Goal: Task Accomplishment & Management: Complete application form

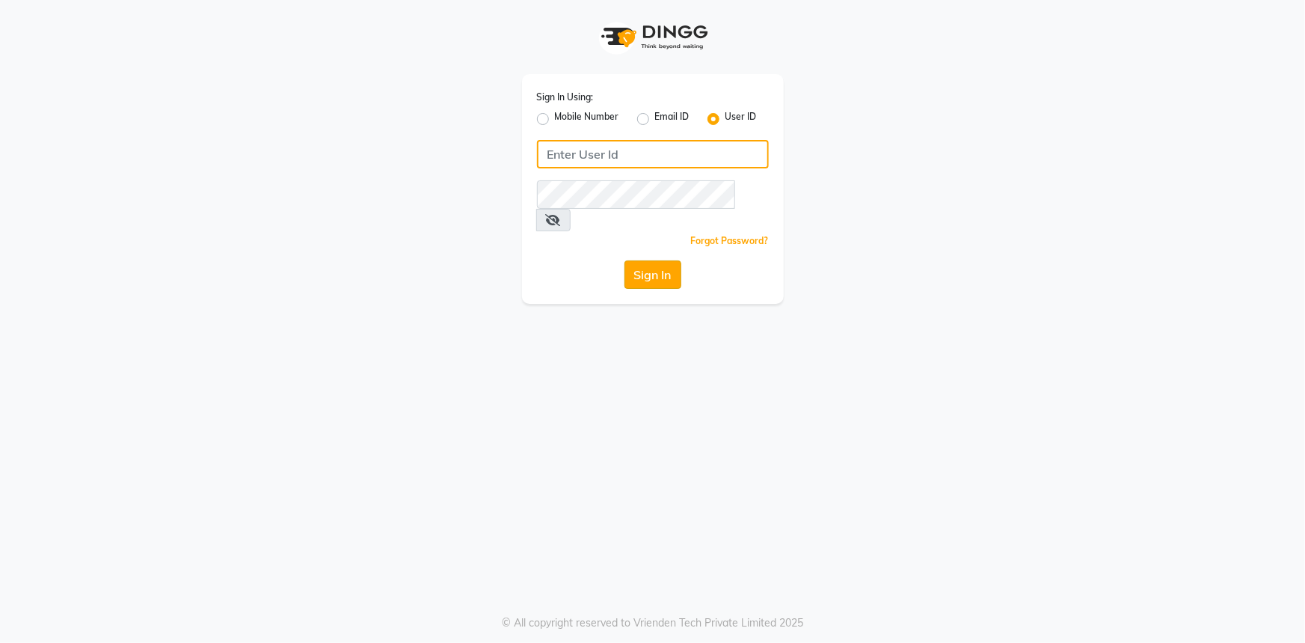
type input "hydeluxurysalon"
click at [631, 260] on button "Sign In" at bounding box center [653, 274] width 57 height 28
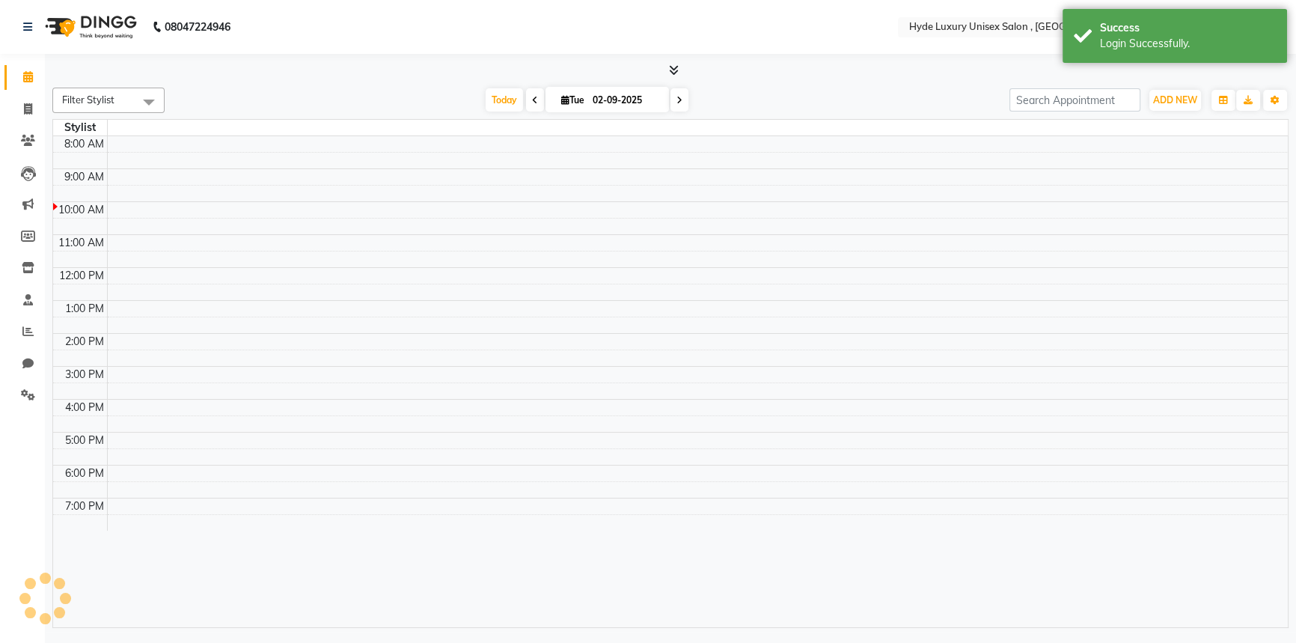
select select "en"
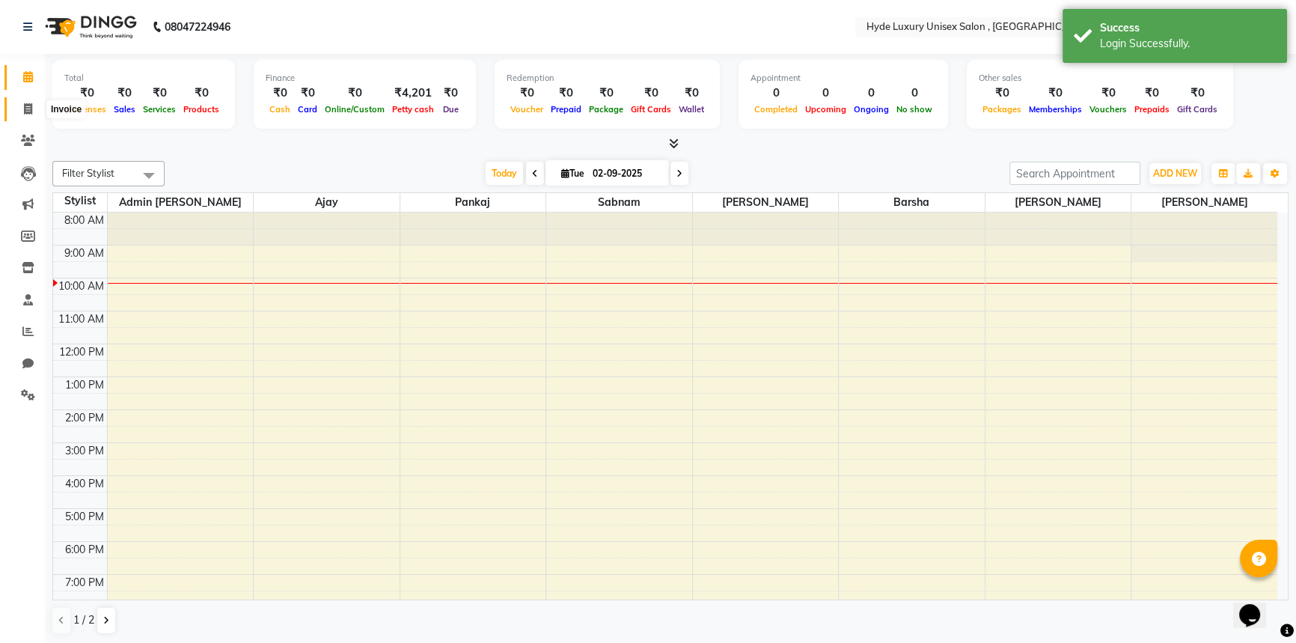
click at [29, 106] on icon at bounding box center [28, 108] width 8 height 11
select select "service"
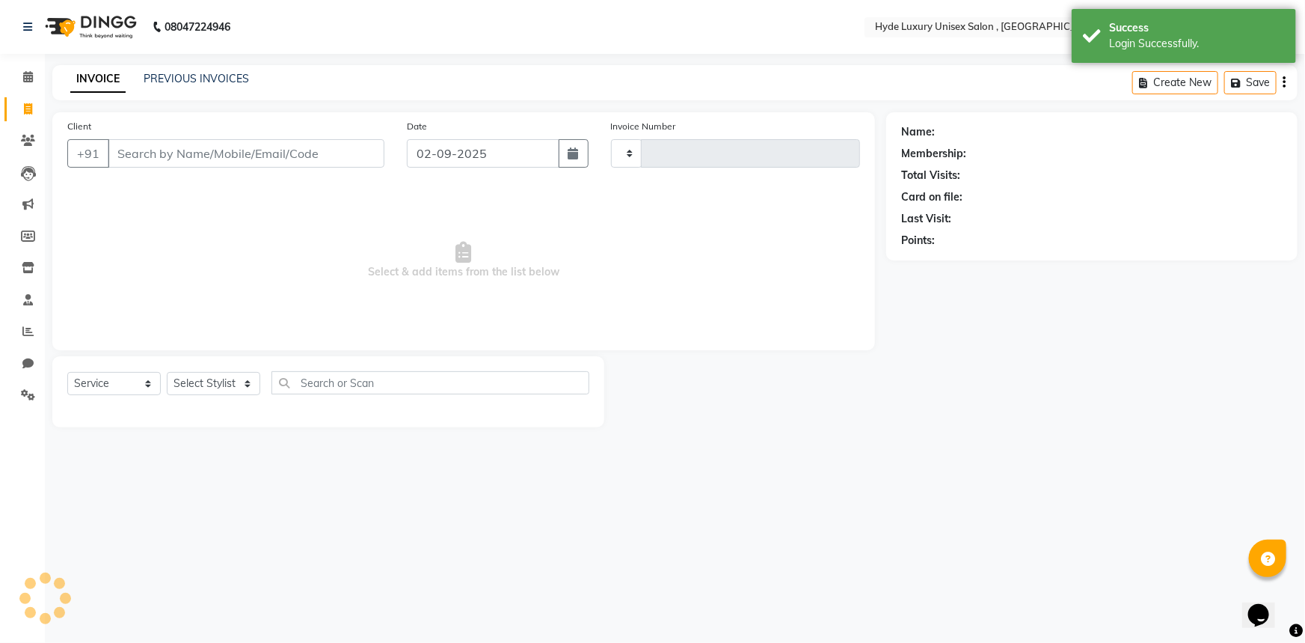
type input "0924"
select select "8189"
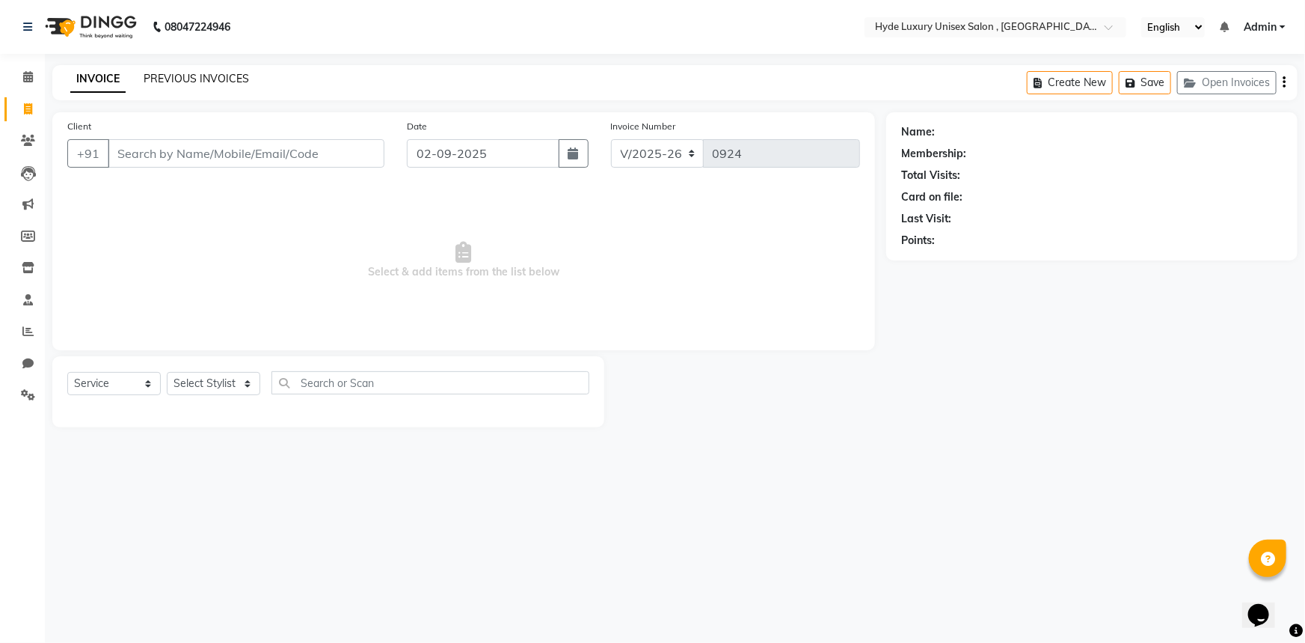
click at [194, 79] on link "PREVIOUS INVOICES" at bounding box center [196, 78] width 105 height 13
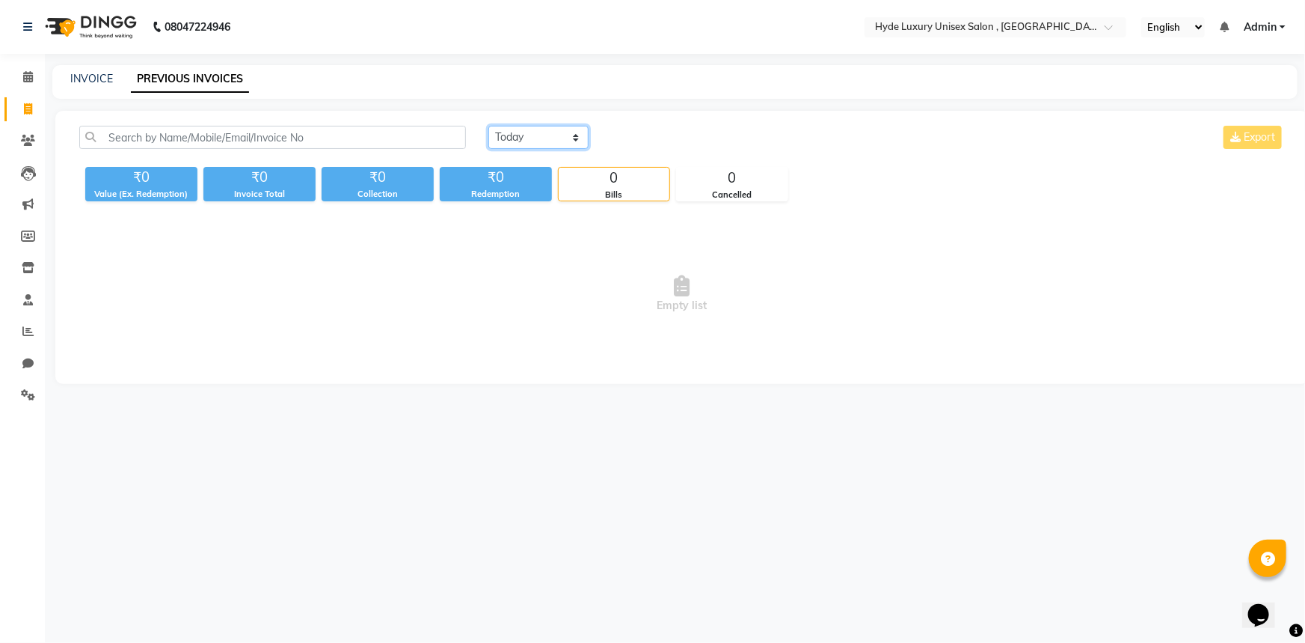
click at [541, 130] on select "Today Yesterday Custom Range" at bounding box center [538, 137] width 100 height 23
select select "yesterday"
click at [488, 126] on select "Today Yesterday Custom Range" at bounding box center [538, 137] width 100 height 23
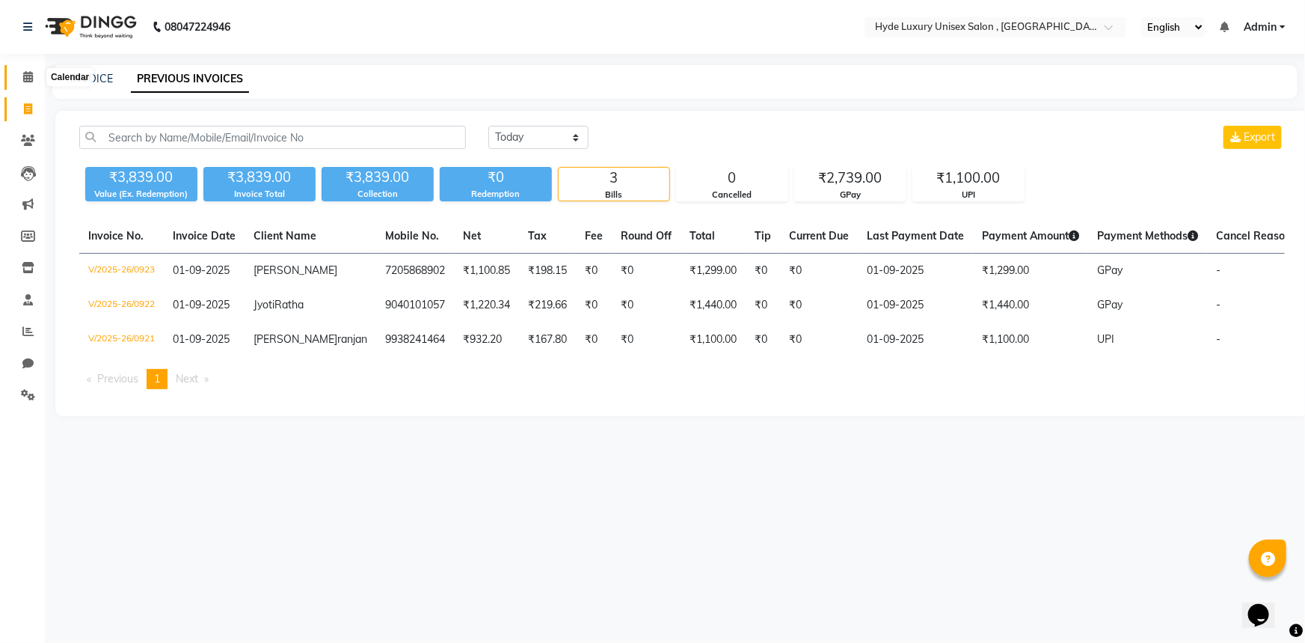
click at [15, 75] on span at bounding box center [28, 77] width 26 height 17
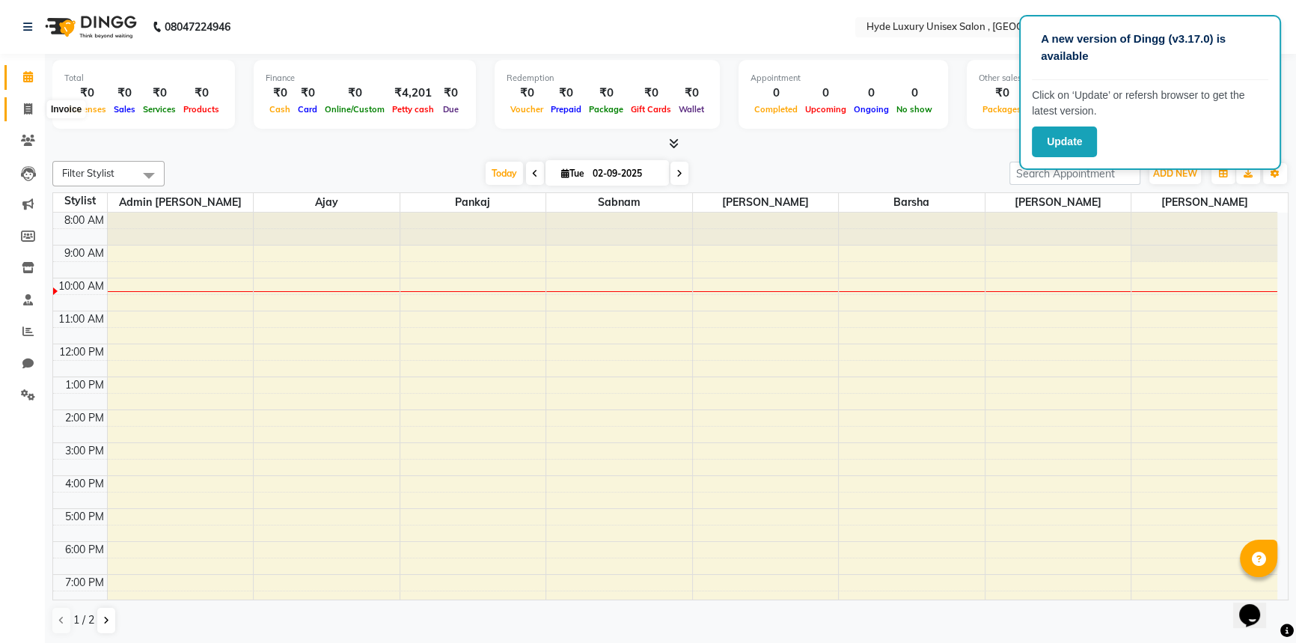
click at [25, 108] on icon at bounding box center [28, 108] width 8 height 11
select select "service"
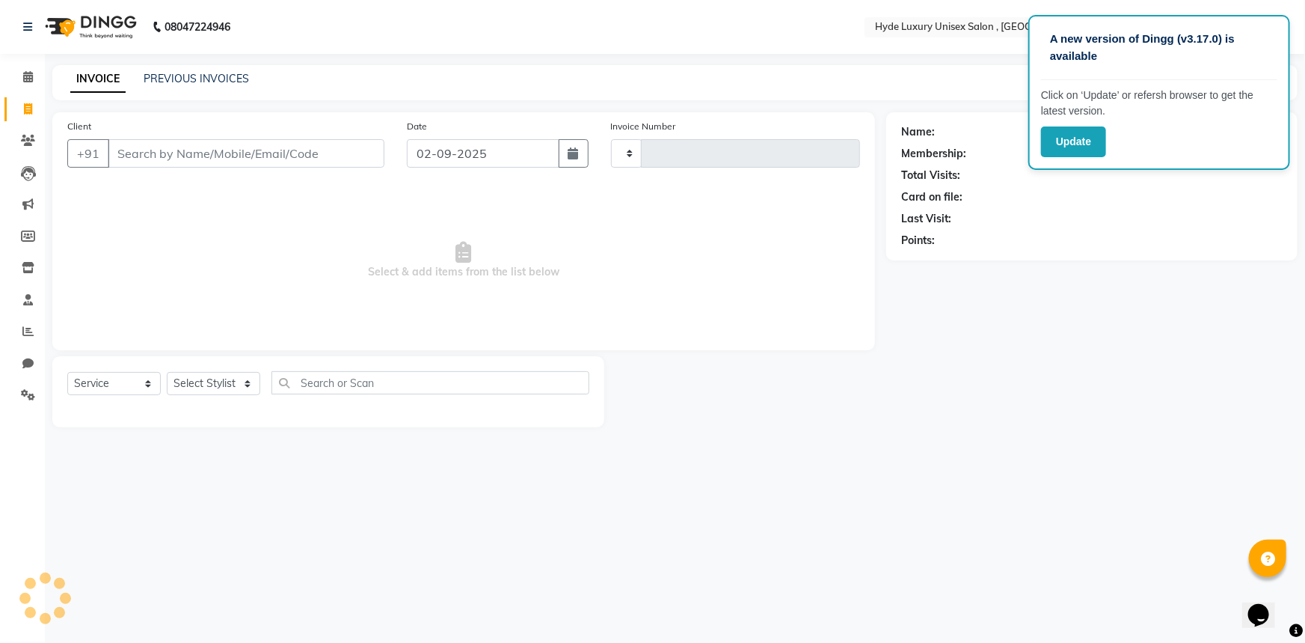
type input "0924"
select select "8189"
click at [197, 390] on select "Select Stylist" at bounding box center [214, 383] width 94 height 23
select select "79828"
click at [167, 372] on select "Select Stylist Admin Pratyush Ajay Barsha joyeeta Martin pankaj Rachna Sabnam y…" at bounding box center [214, 383] width 94 height 23
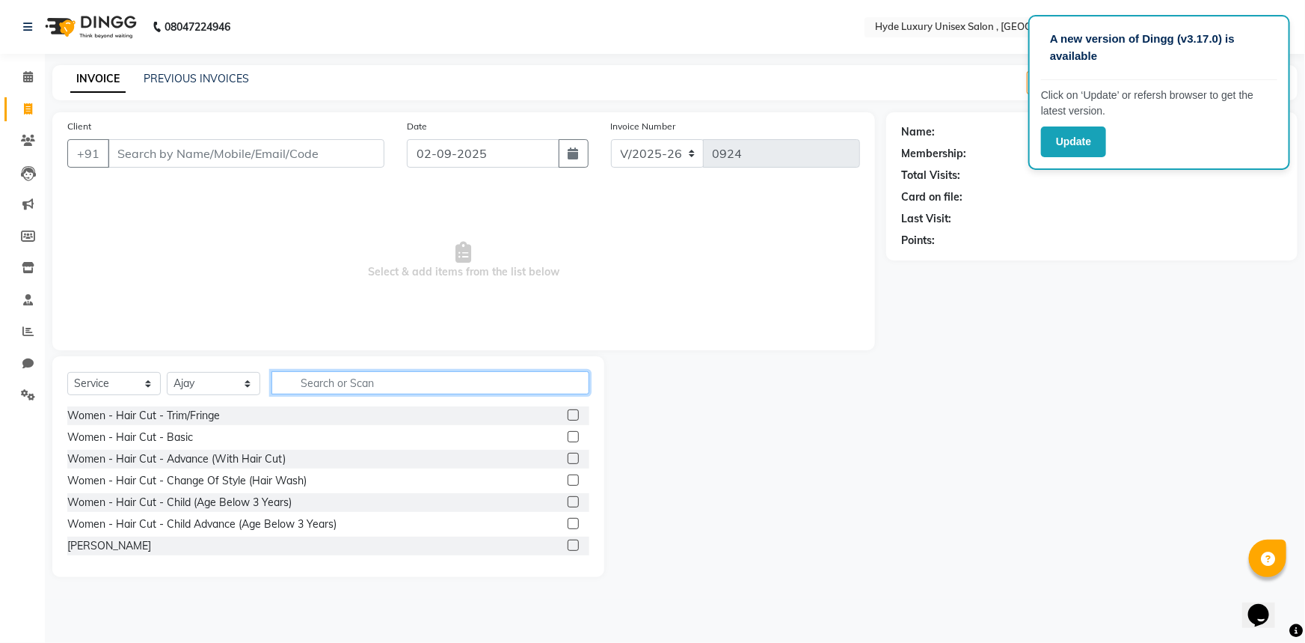
click at [318, 378] on input "text" at bounding box center [431, 382] width 318 height 23
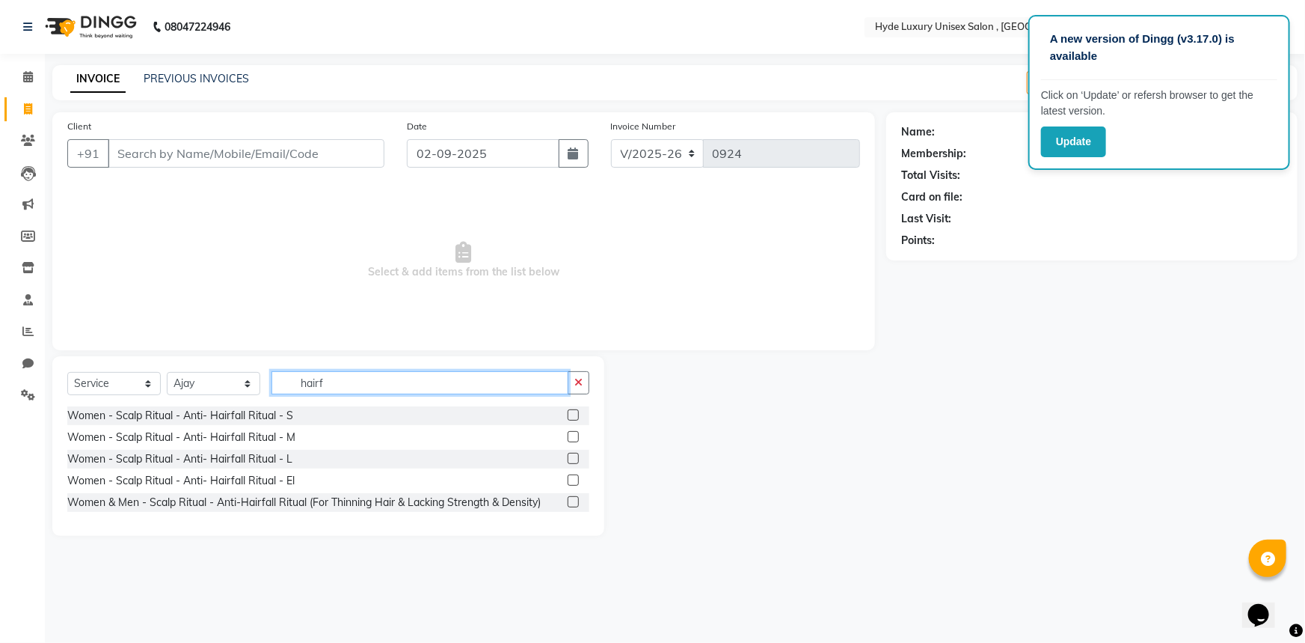
type input "hairf"
click at [577, 410] on label at bounding box center [573, 414] width 11 height 11
click at [577, 411] on input "checkbox" at bounding box center [573, 416] width 10 height 10
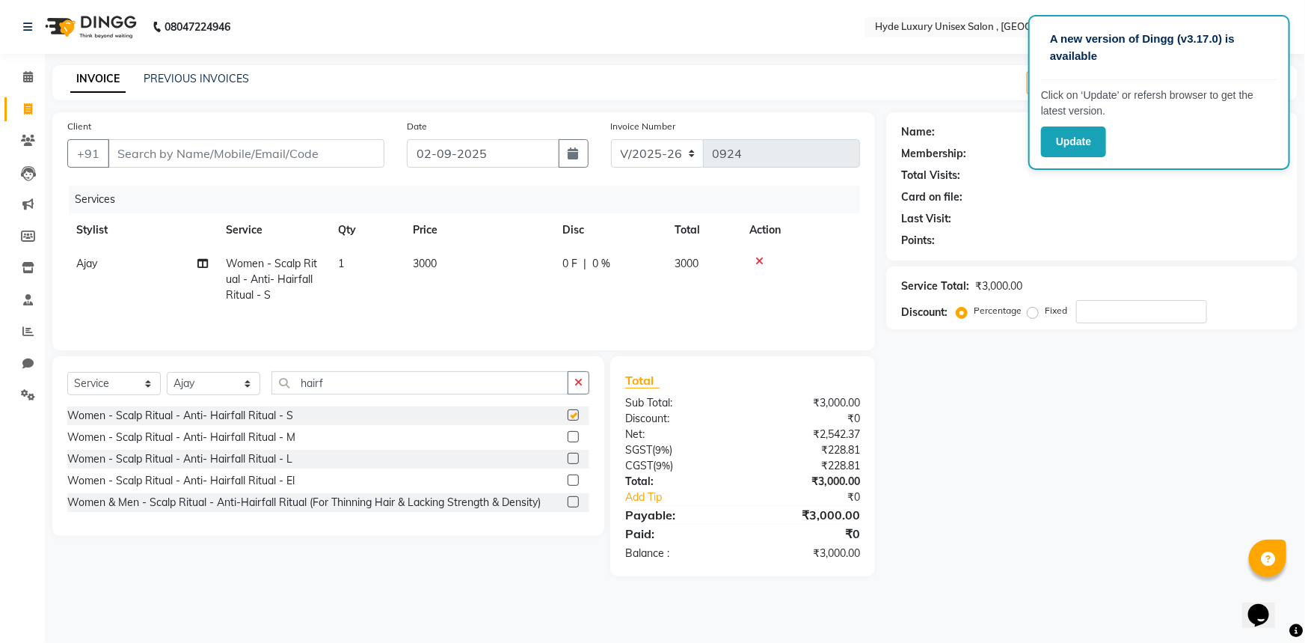
checkbox input "false"
click at [575, 434] on label at bounding box center [573, 436] width 11 height 11
click at [575, 434] on input "checkbox" at bounding box center [573, 437] width 10 height 10
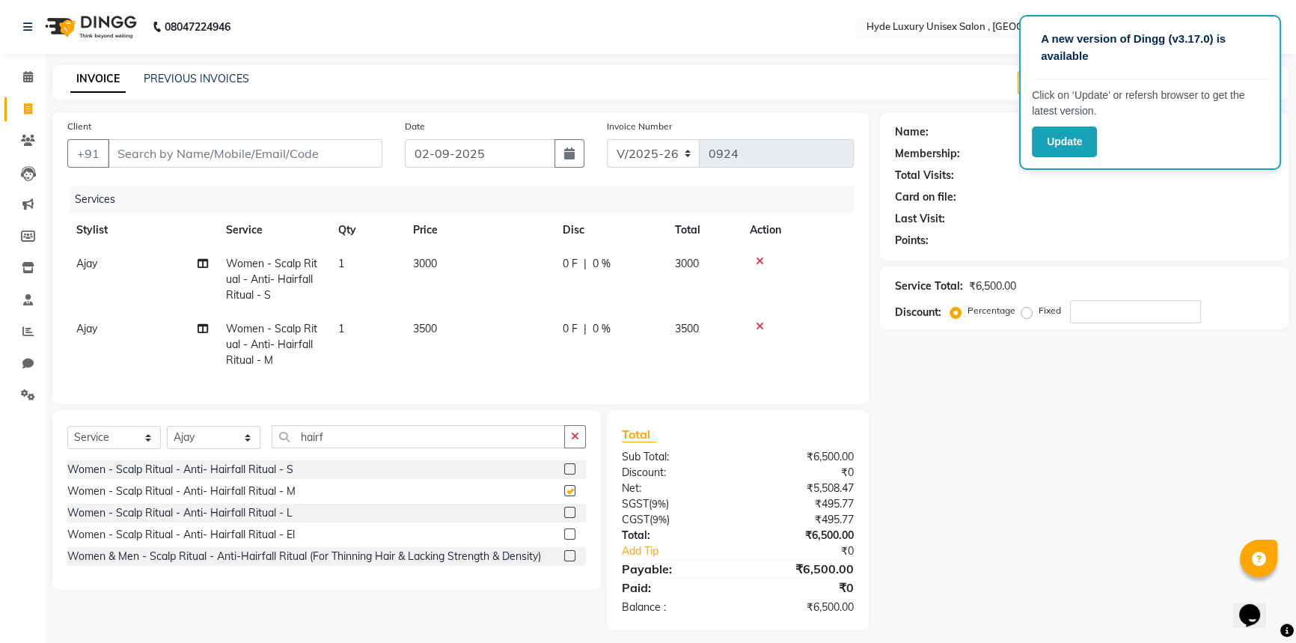
checkbox input "false"
click at [756, 260] on icon at bounding box center [759, 261] width 8 height 10
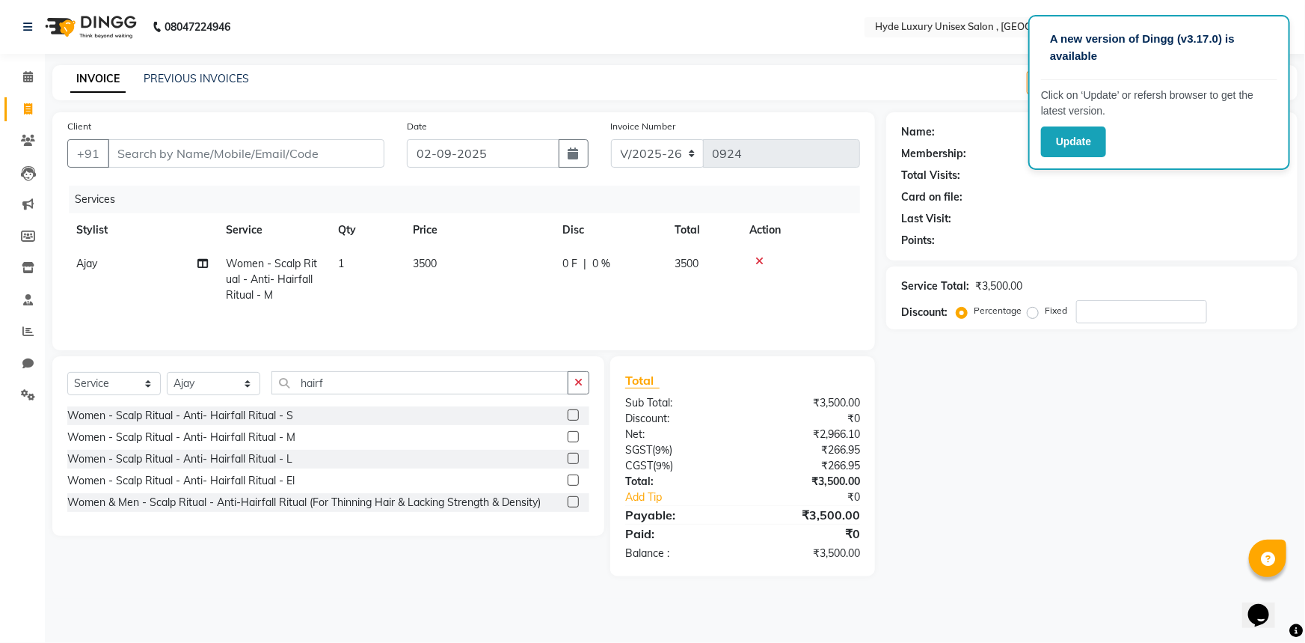
click at [756, 260] on icon at bounding box center [759, 261] width 8 height 10
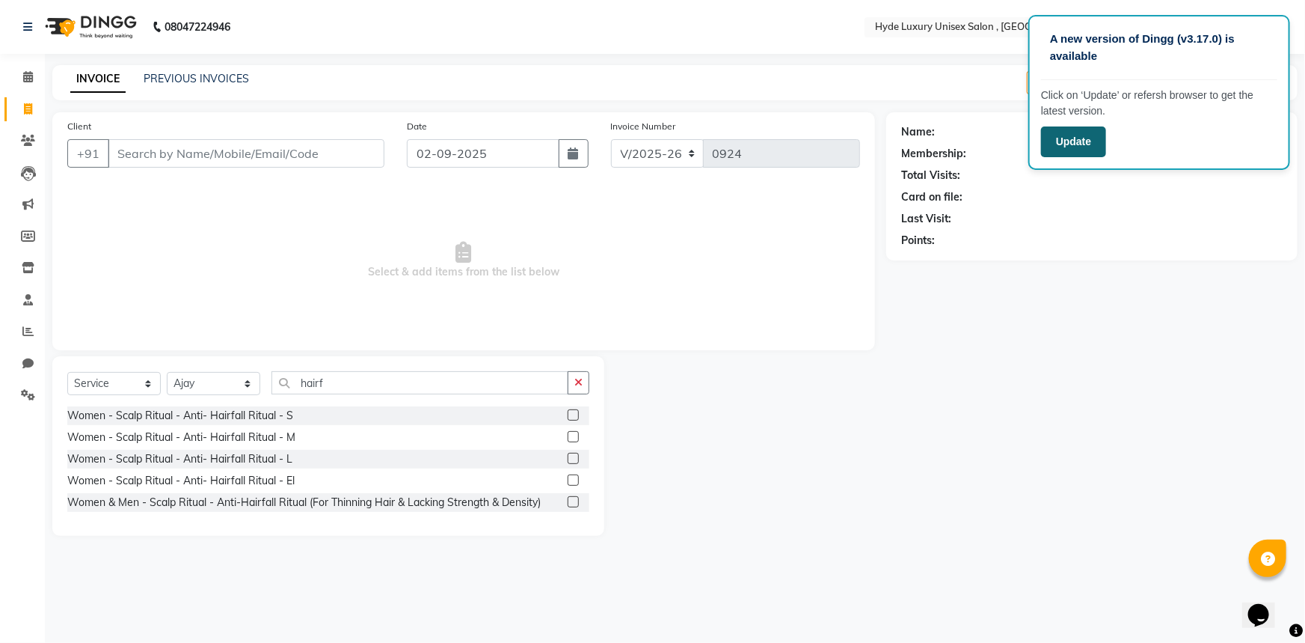
click at [1061, 138] on button "Update" at bounding box center [1073, 141] width 65 height 31
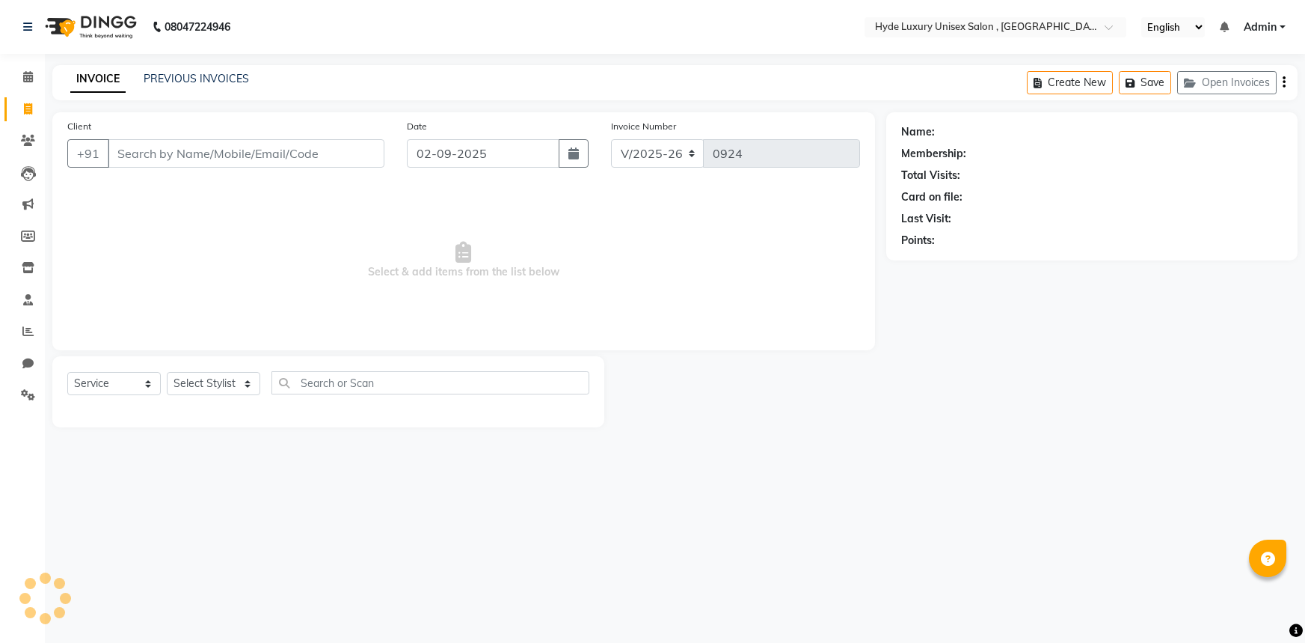
select select "8189"
select select "service"
click at [384, 16] on nav "08047224946 Select Location × Hyde Luxury Unisex Salon , Rudrapur, English ENGL…" at bounding box center [652, 27] width 1305 height 54
click at [30, 71] on icon at bounding box center [28, 76] width 10 height 11
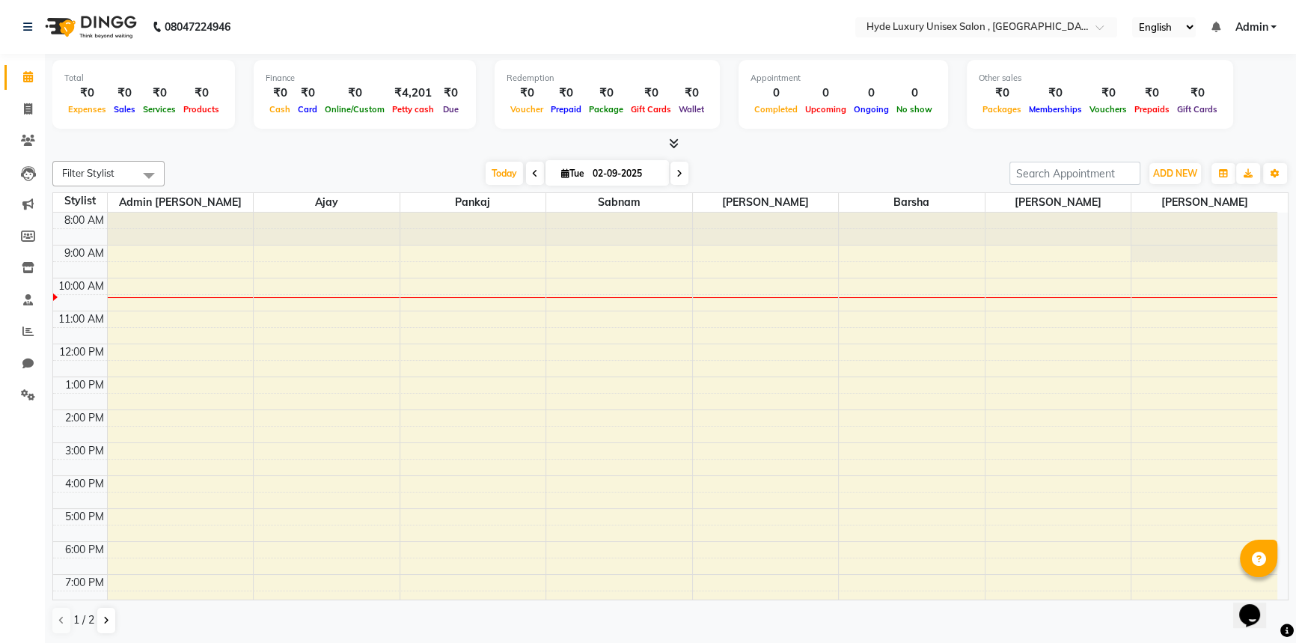
click at [265, 162] on div "[DATE] [DATE]" at bounding box center [587, 173] width 830 height 22
click at [30, 109] on icon at bounding box center [28, 108] width 8 height 11
select select "service"
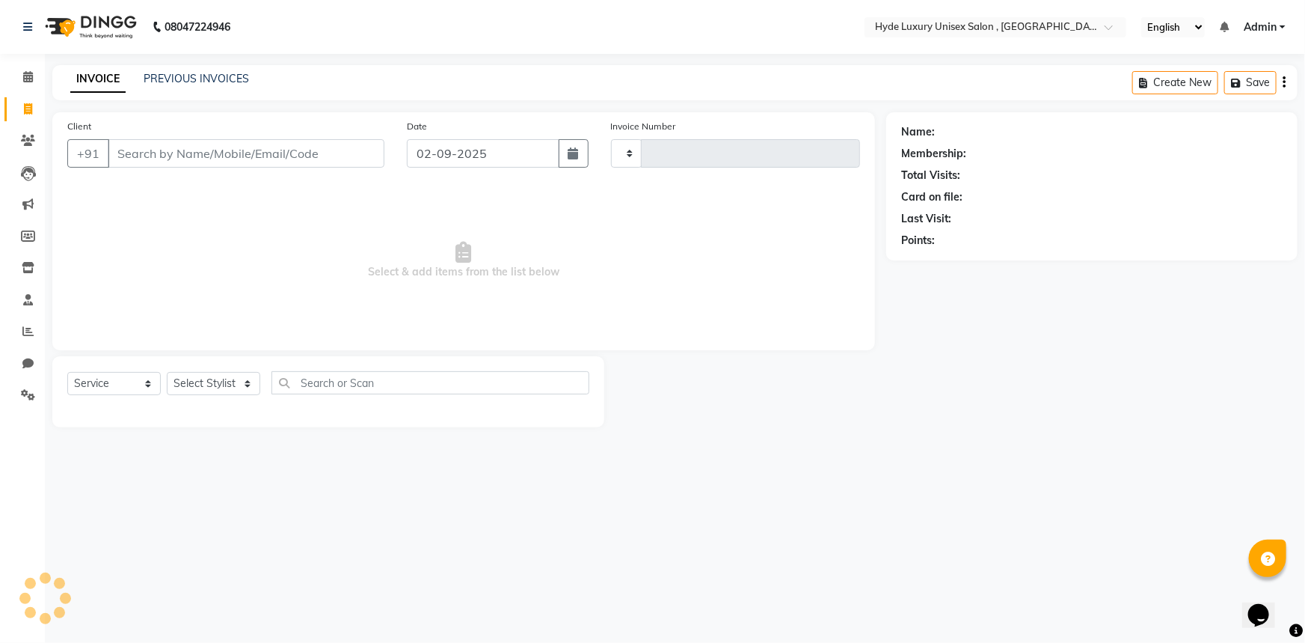
type input "0924"
select select "8189"
click at [10, 68] on link "Calendar" at bounding box center [22, 77] width 36 height 25
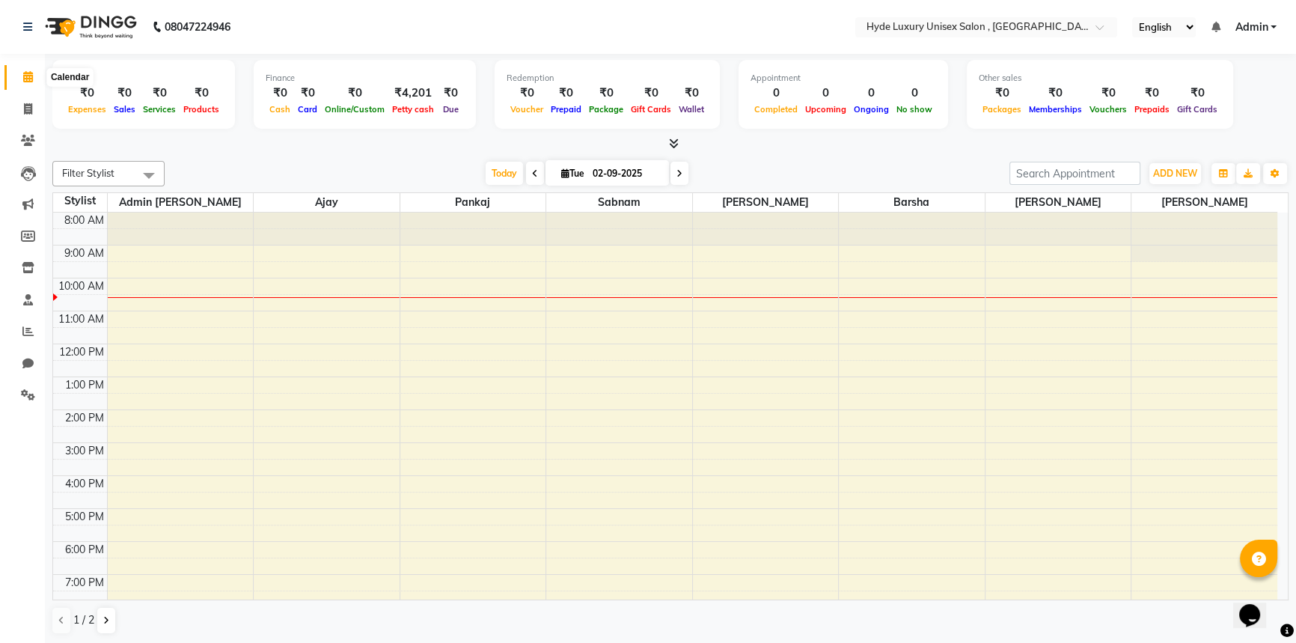
click at [23, 71] on icon at bounding box center [28, 76] width 10 height 11
click at [242, 157] on div "Filter Stylist Select All Admin [PERSON_NAME] [PERSON_NAME] [PERSON_NAME] [PERS…" at bounding box center [670, 397] width 1236 height 485
click at [264, 29] on nav "08047224946 Select Location × Hyde Luxury Unisex Salon , Rudrapur, English ENGL…" at bounding box center [648, 27] width 1296 height 54
click at [300, 37] on nav "08047224946 Select Location × Hyde Luxury Unisex Salon , Rudrapur, English ENGL…" at bounding box center [648, 27] width 1296 height 54
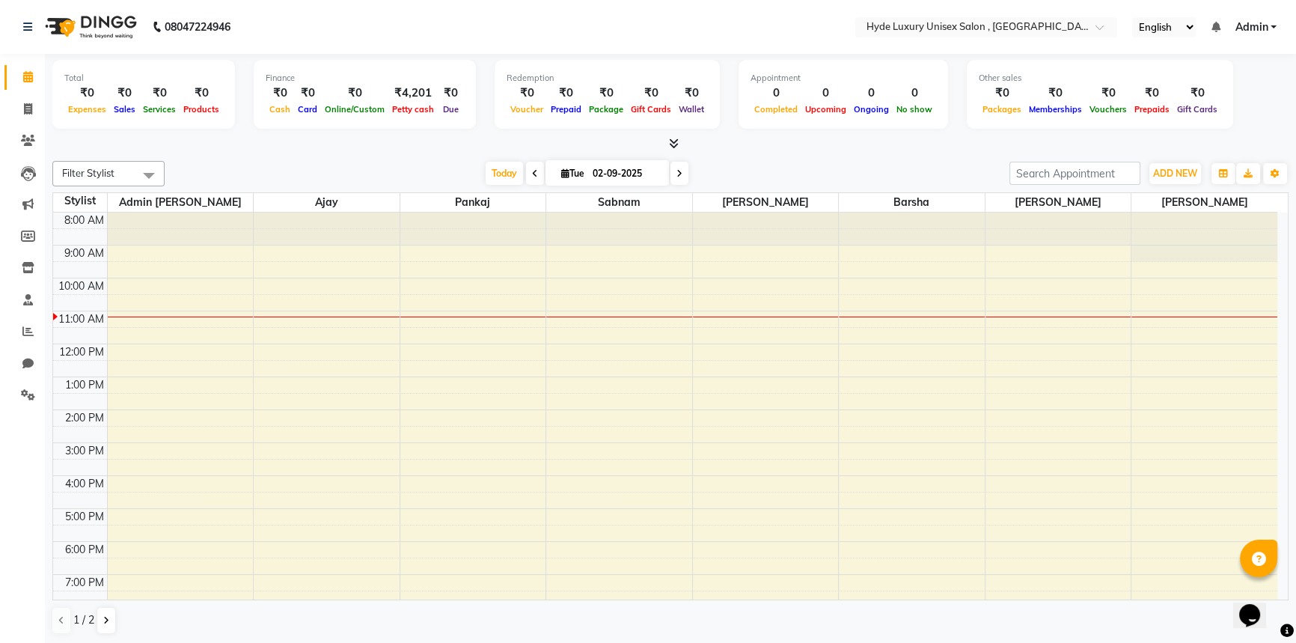
click at [365, 25] on nav "08047224946 Select Location × Hyde Luxury Unisex Salon , Rudrapur, English ENGL…" at bounding box center [648, 27] width 1296 height 54
click at [267, 15] on nav "08047224946 Select Location × Hyde Luxury Unisex Salon , Rudrapur, English ENGL…" at bounding box center [648, 27] width 1296 height 54
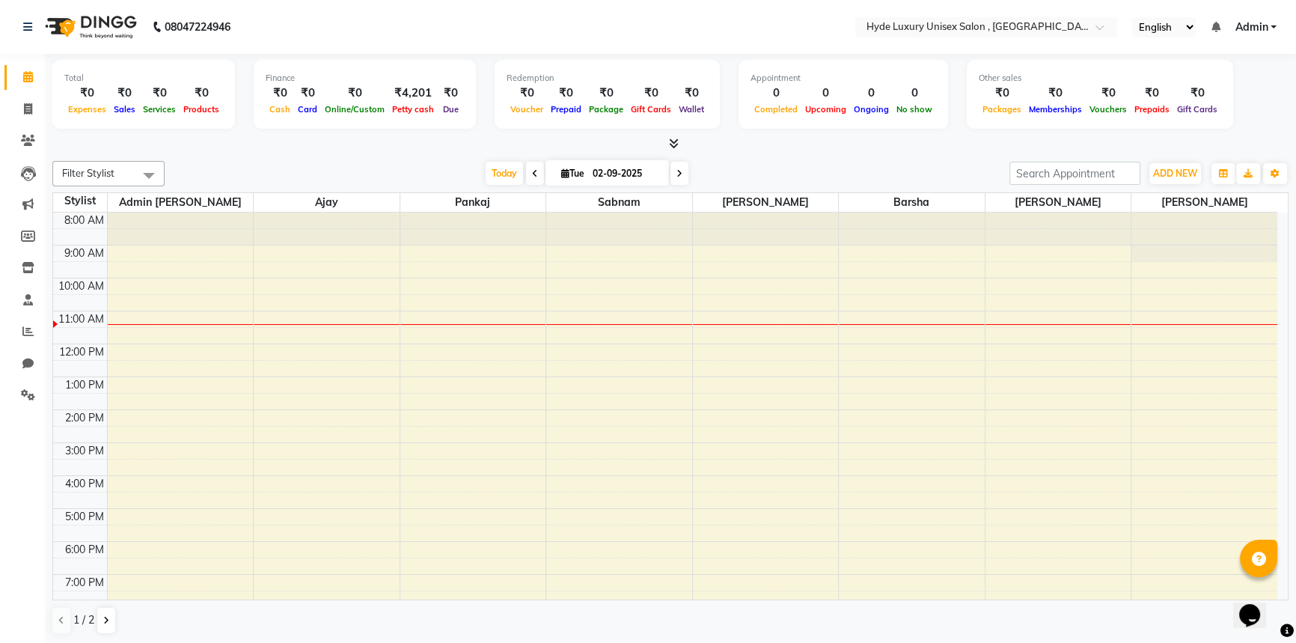
click at [251, 158] on div "Filter Stylist Select All Admin [PERSON_NAME] [PERSON_NAME] [PERSON_NAME] [PERS…" at bounding box center [670, 397] width 1236 height 485
click at [331, 19] on nav "08047224946 Select Location × Hyde Luxury Unisex Salon , Rudrapur, English ENGL…" at bounding box center [648, 27] width 1296 height 54
click at [367, 144] on div at bounding box center [670, 144] width 1236 height 16
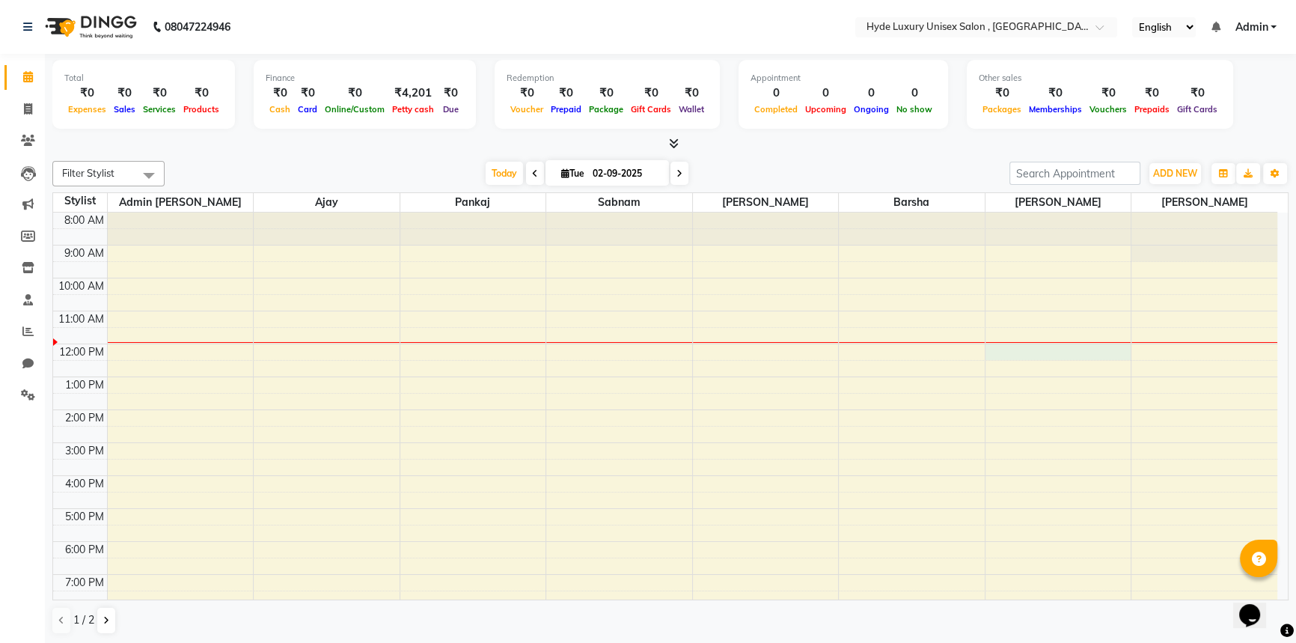
click at [1017, 350] on div "8:00 AM 9:00 AM 10:00 AM 11:00 AM 12:00 PM 1:00 PM 2:00 PM 3:00 PM 4:00 PM 5:00…" at bounding box center [665, 442] width 1224 height 460
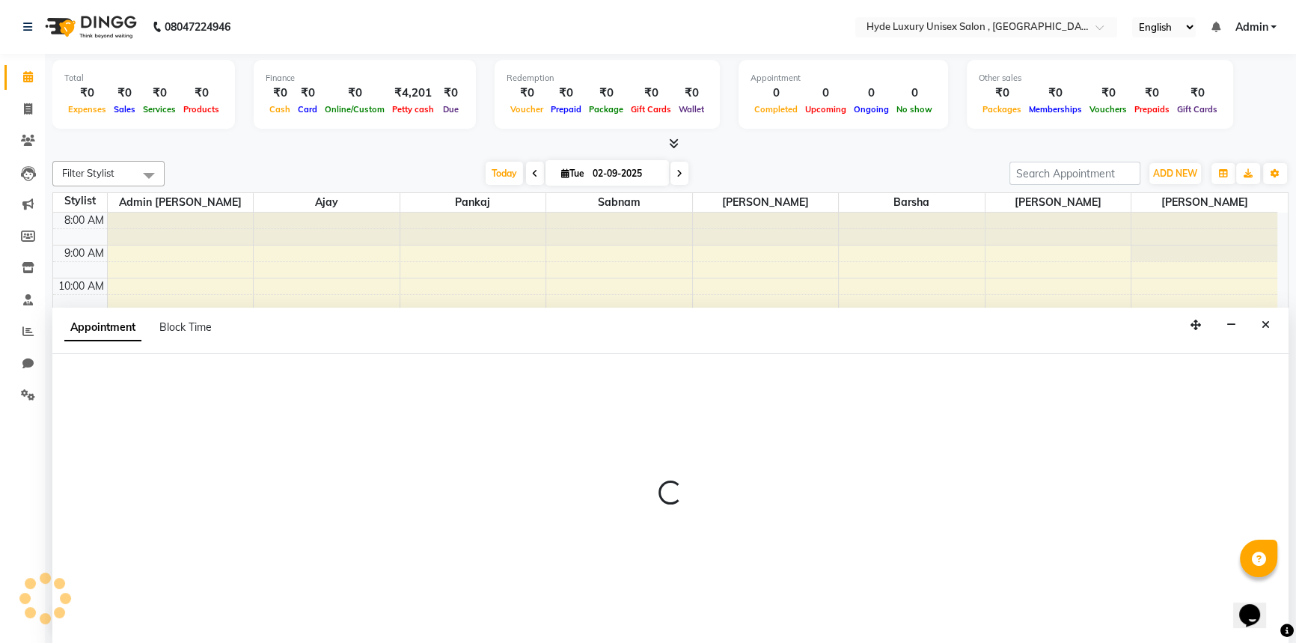
select select "83380"
select select "720"
select select "tentative"
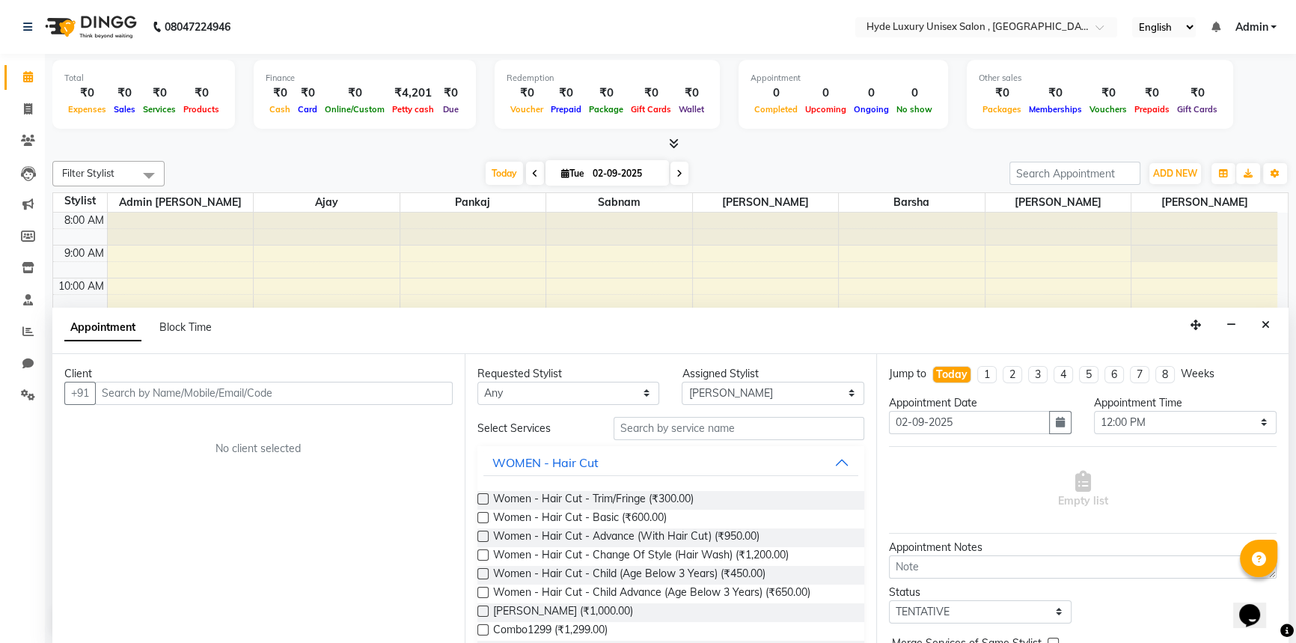
click at [437, 38] on nav "08047224946 Select Location × Hyde Luxury Unisex Salon , Rudrapur, English ENGL…" at bounding box center [648, 27] width 1296 height 54
click at [1267, 325] on icon "Close" at bounding box center [1265, 324] width 8 height 10
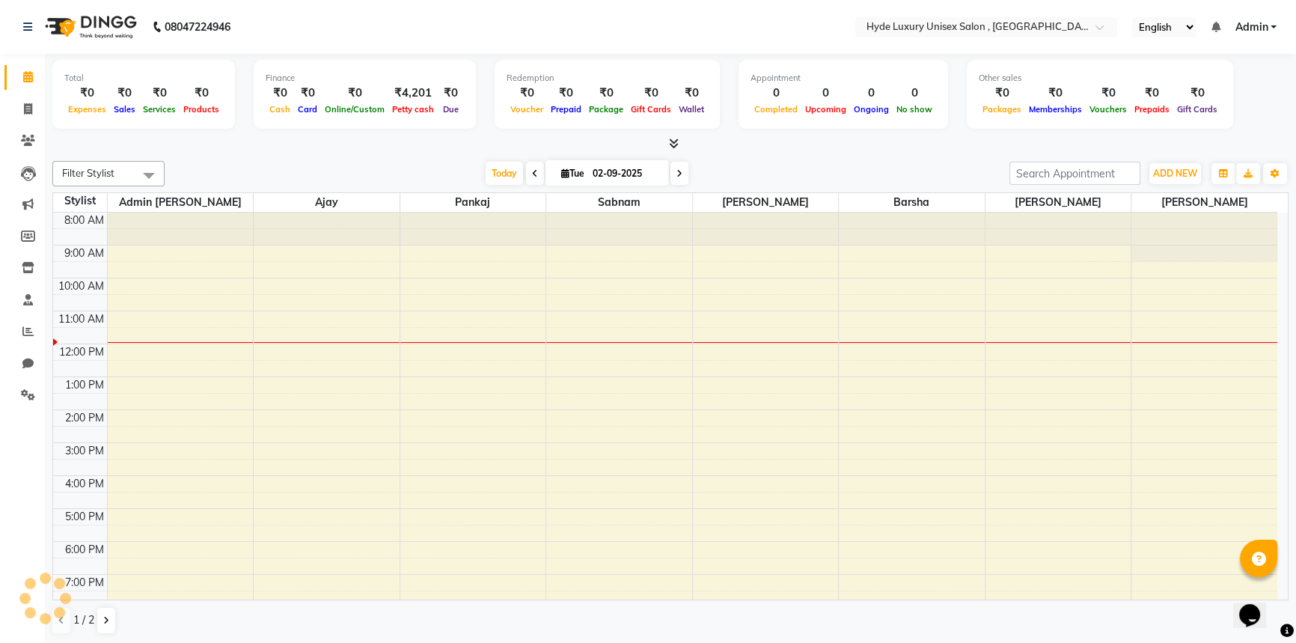
click at [366, 24] on nav "08047224946 Select Location × Hyde Luxury Unisex Salon , Rudrapur, English ENGL…" at bounding box center [648, 27] width 1296 height 54
click at [318, 20] on nav "08047224946 Select Location × Hyde Luxury Unisex Salon , Rudrapur, English ENGL…" at bounding box center [648, 27] width 1296 height 54
click at [310, 36] on nav "08047224946 Select Location × Hyde Luxury Unisex Salon , Rudrapur, English ENGL…" at bounding box center [648, 27] width 1296 height 54
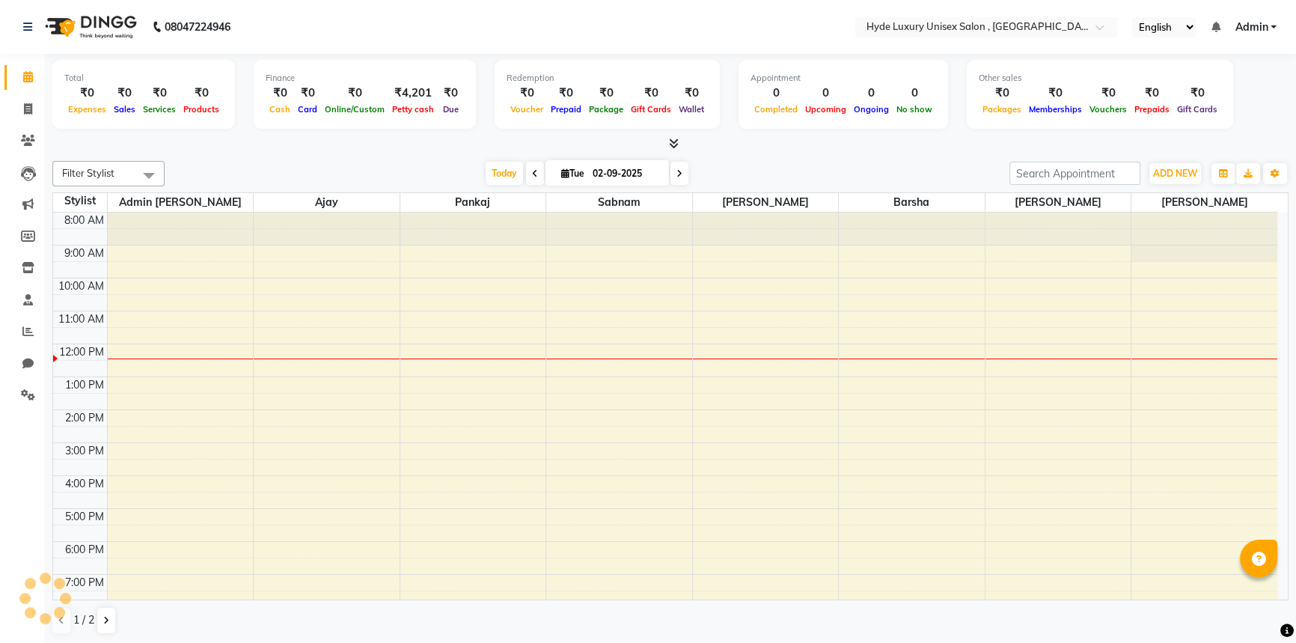
click at [310, 24] on nav "08047224946 Select Location × Hyde Luxury Unisex Salon , Rudrapur, English ENGL…" at bounding box center [648, 27] width 1296 height 54
click at [272, 24] on nav "08047224946 Select Location × Hyde Luxury Unisex Salon , Rudrapur, English ENGL…" at bounding box center [648, 27] width 1296 height 54
click at [260, 22] on nav "08047224946 Select Location × Hyde Luxury Unisex Salon , Rudrapur, English ENGL…" at bounding box center [648, 27] width 1296 height 54
click at [26, 103] on icon at bounding box center [28, 108] width 8 height 11
select select "service"
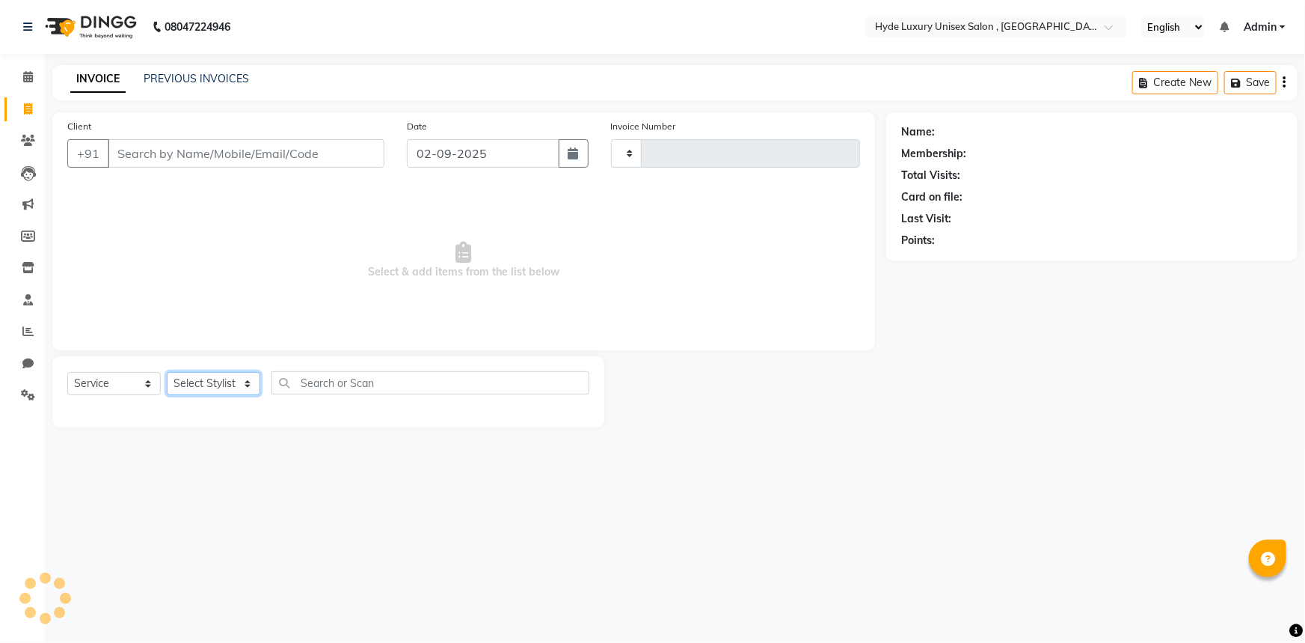
click at [200, 388] on select "Select Stylist" at bounding box center [214, 383] width 94 height 23
click at [239, 388] on select "Select Stylist" at bounding box center [214, 383] width 94 height 23
click at [224, 389] on select "Select Stylist" at bounding box center [214, 383] width 94 height 23
click at [223, 381] on select "Select Stylist" at bounding box center [214, 383] width 94 height 23
click at [225, 381] on select "Select Stylist" at bounding box center [214, 383] width 94 height 23
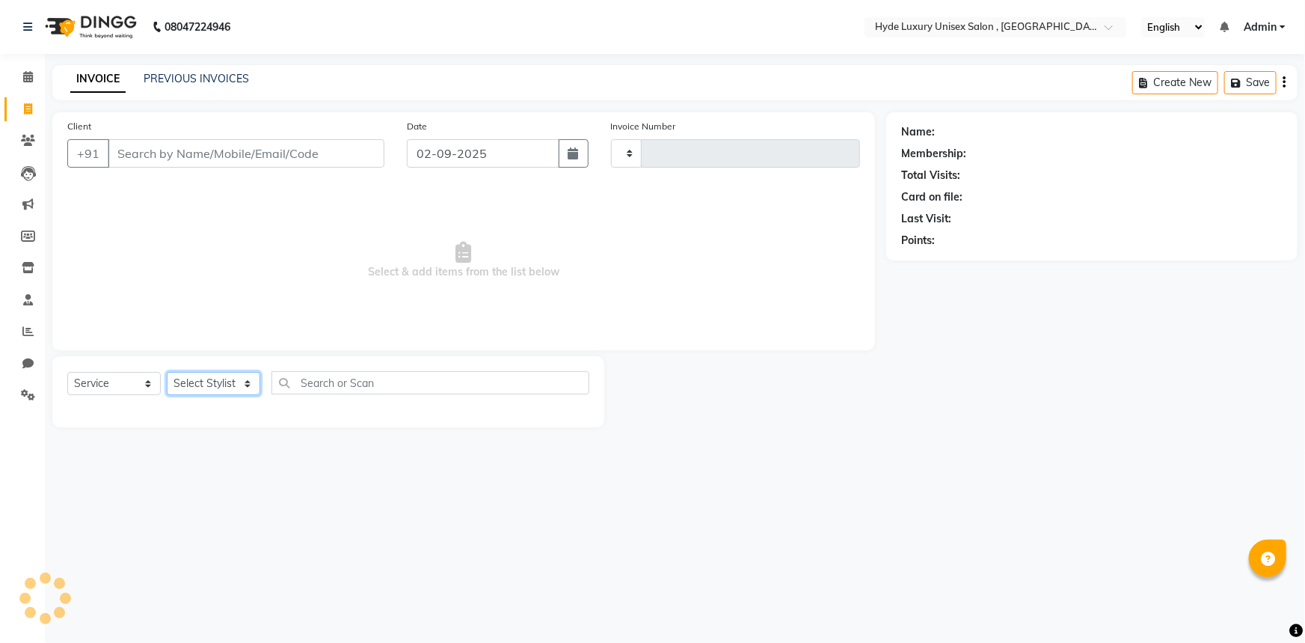
click at [225, 381] on select "Select Stylist" at bounding box center [214, 383] width 94 height 23
click at [174, 156] on input "Client" at bounding box center [246, 153] width 277 height 28
type input "7978784676"
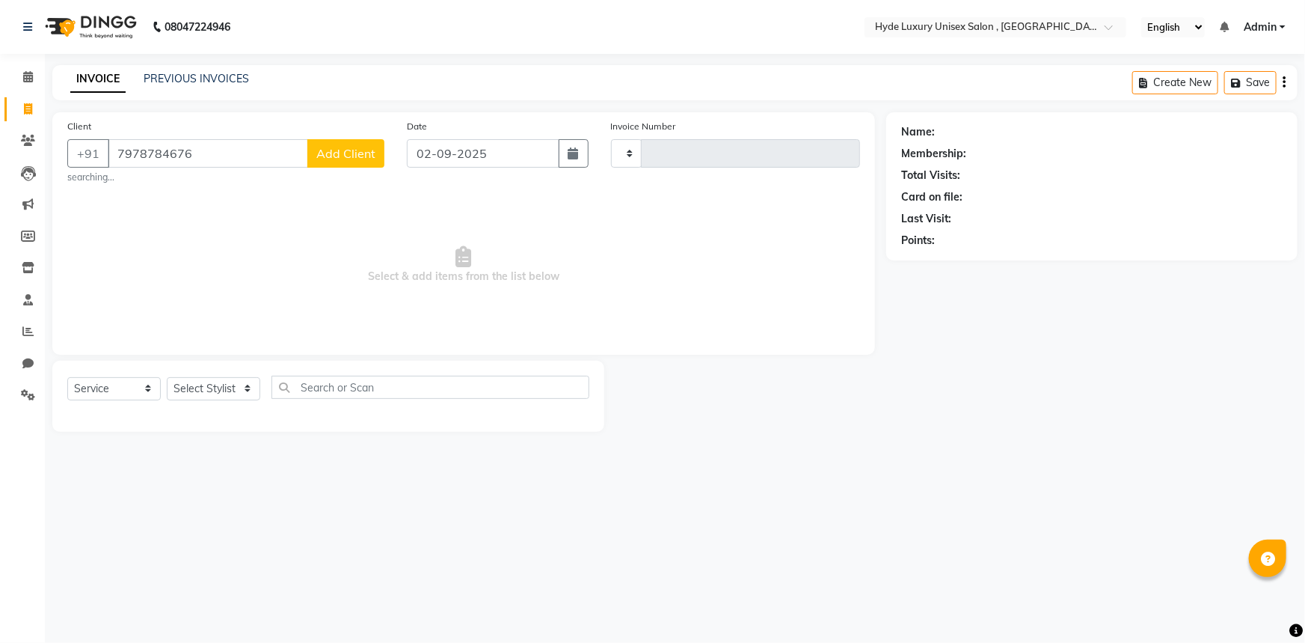
click at [361, 153] on span "Add Client" at bounding box center [345, 153] width 59 height 15
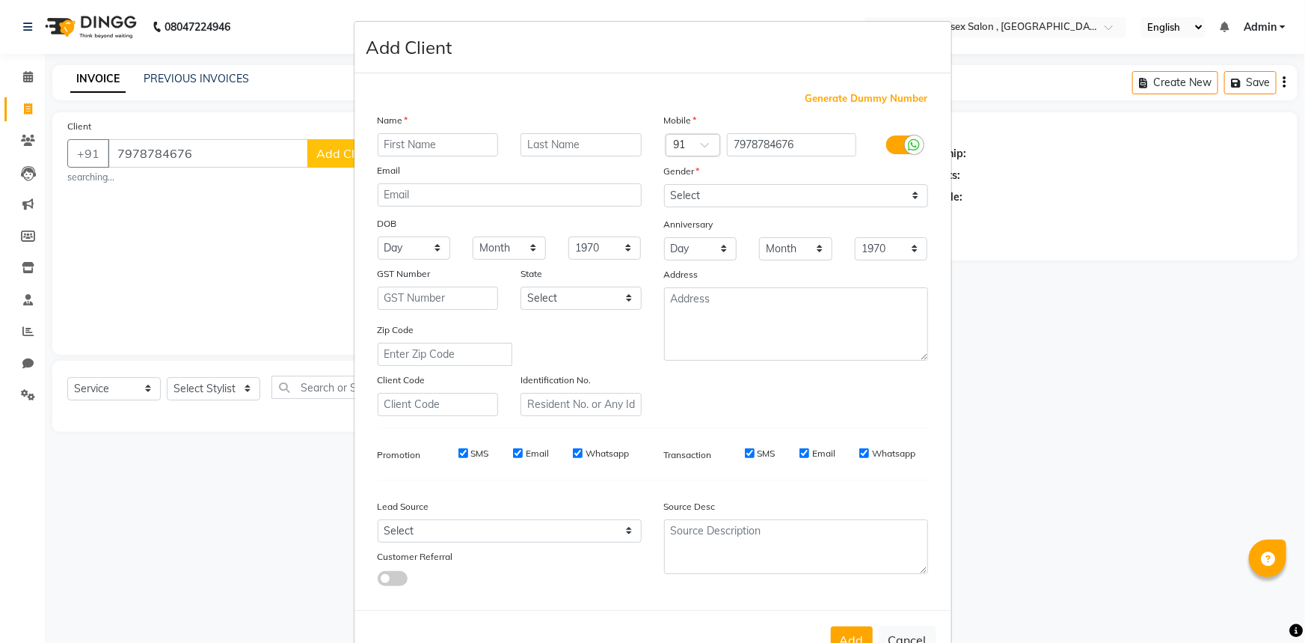
click at [242, 251] on ngb-modal-window "Add Client Generate Dummy Number Name Email DOB Day 01 02 03 04 05 06 07 08 09 …" at bounding box center [652, 321] width 1305 height 643
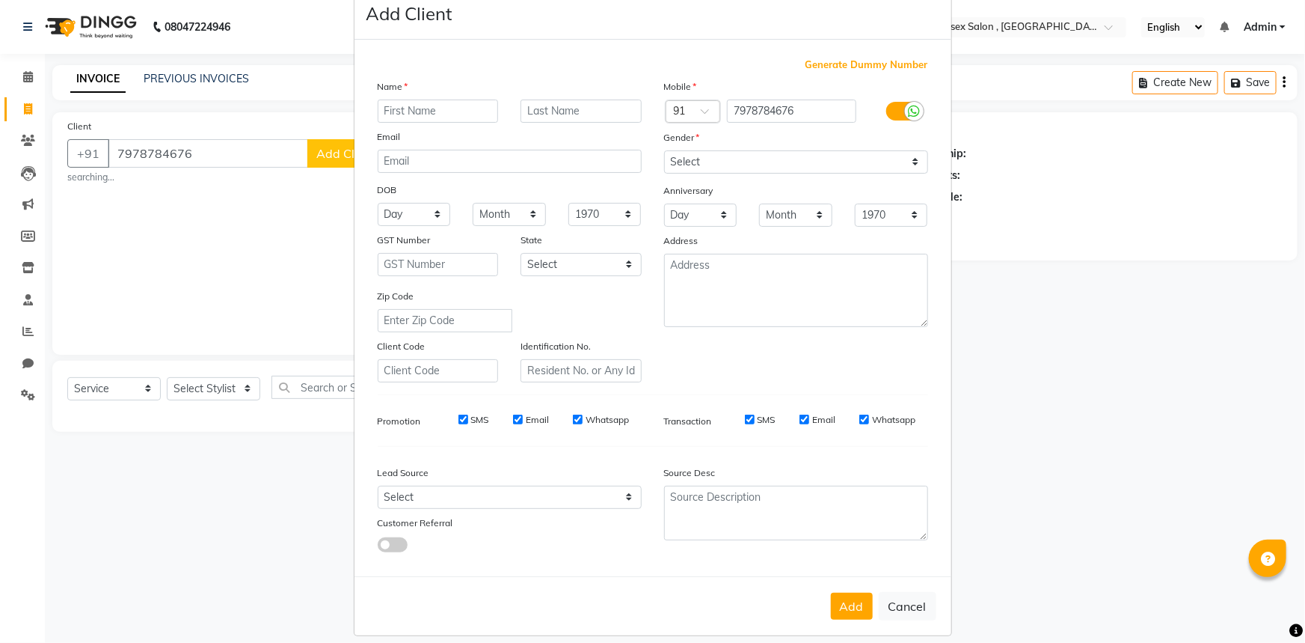
scroll to position [52, 0]
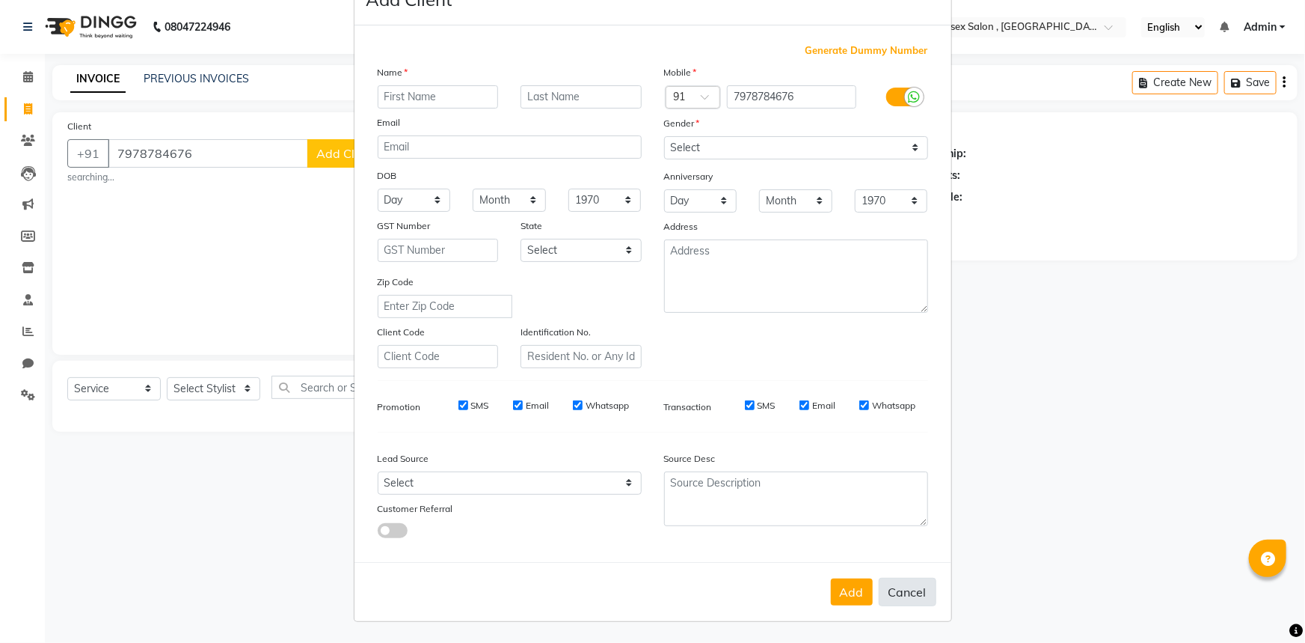
click at [908, 592] on button "Cancel" at bounding box center [908, 591] width 58 height 28
select select
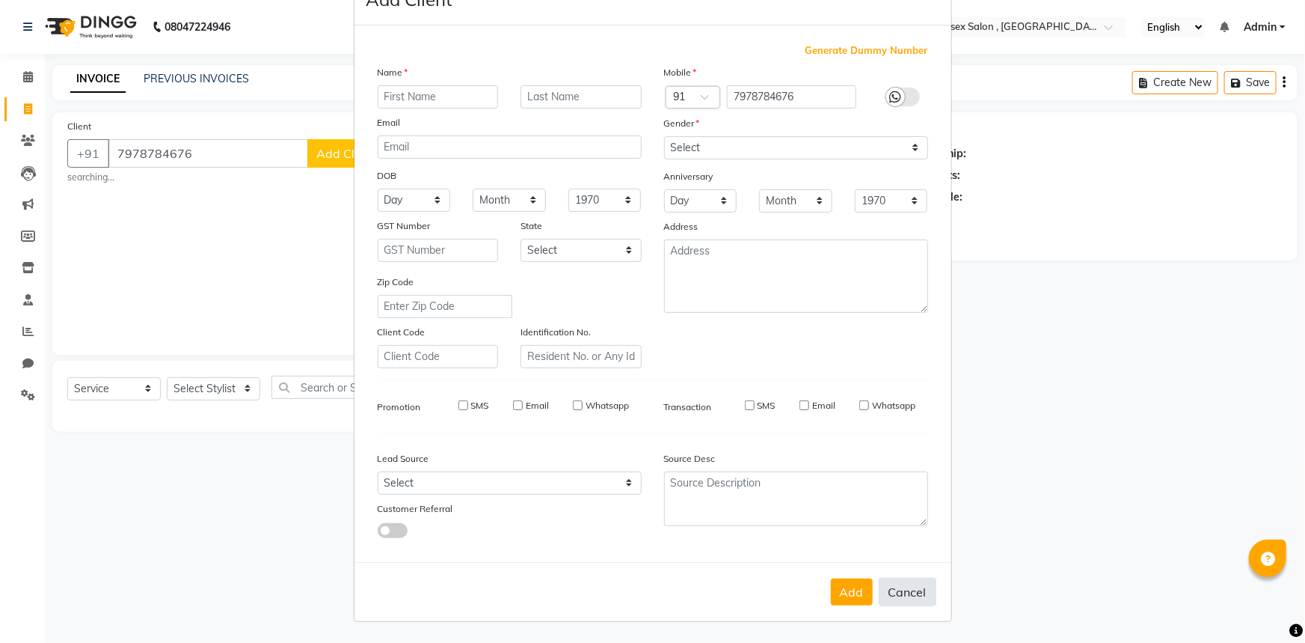
select select
checkbox input "false"
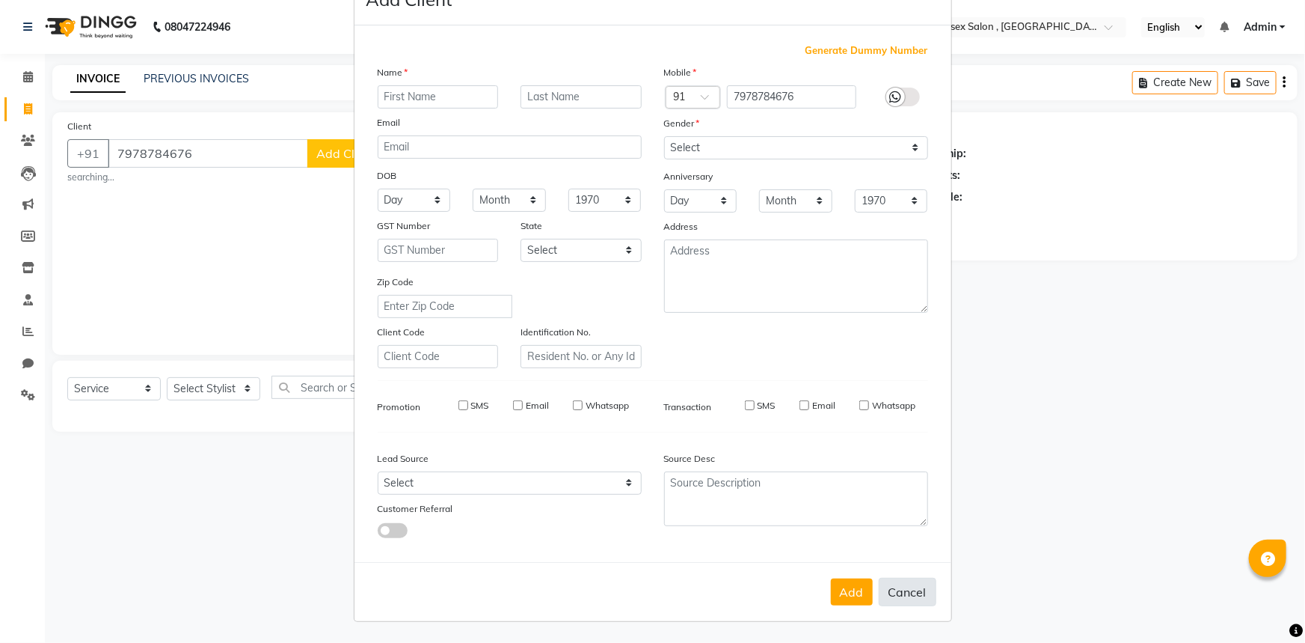
checkbox input "false"
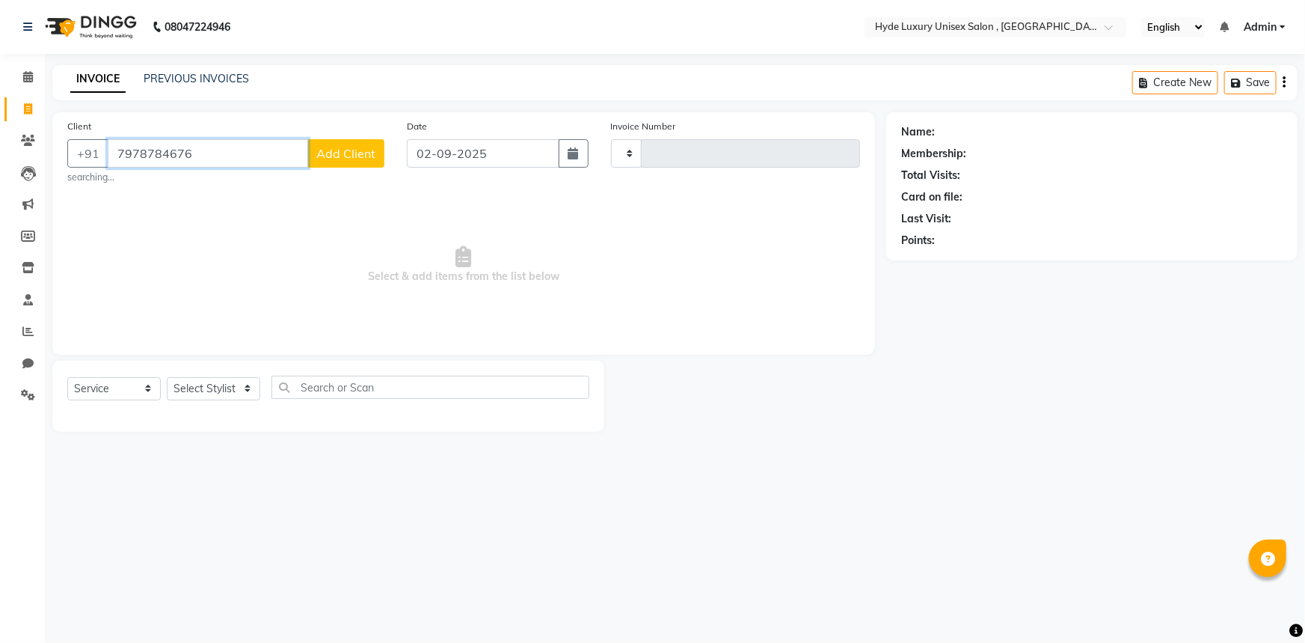
drag, startPoint x: 197, startPoint y: 150, endPoint x: 110, endPoint y: 156, distance: 87.0
click at [110, 156] on input "7978784676" at bounding box center [208, 153] width 200 height 28
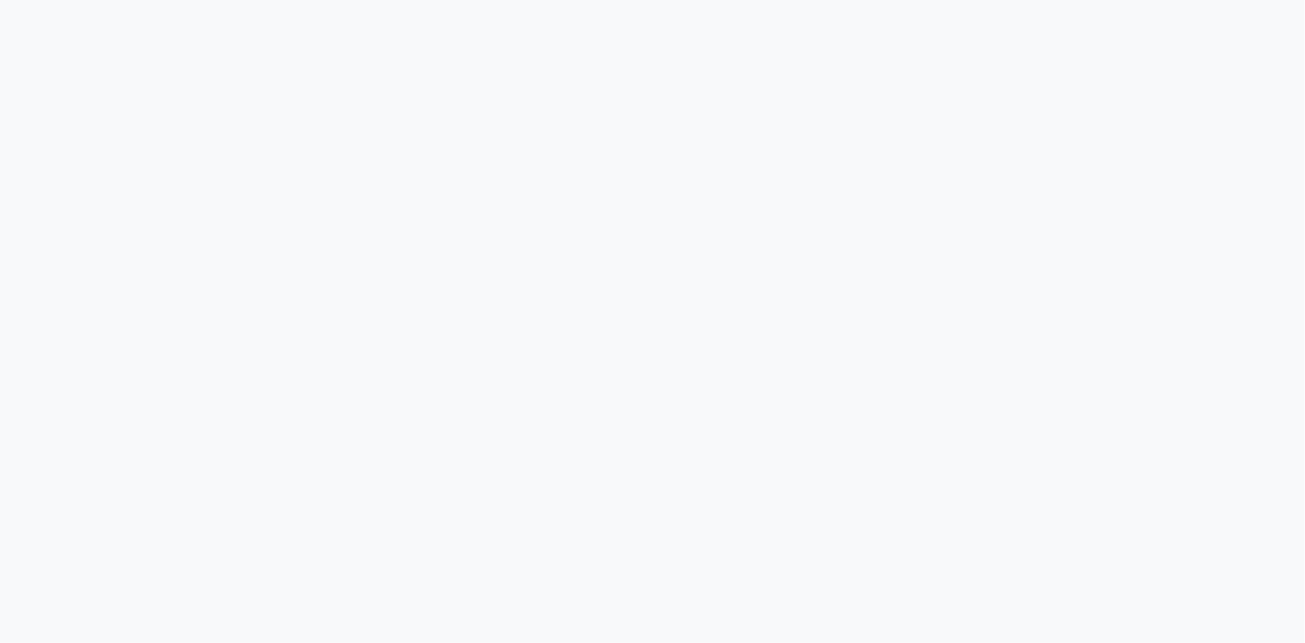
select select "service"
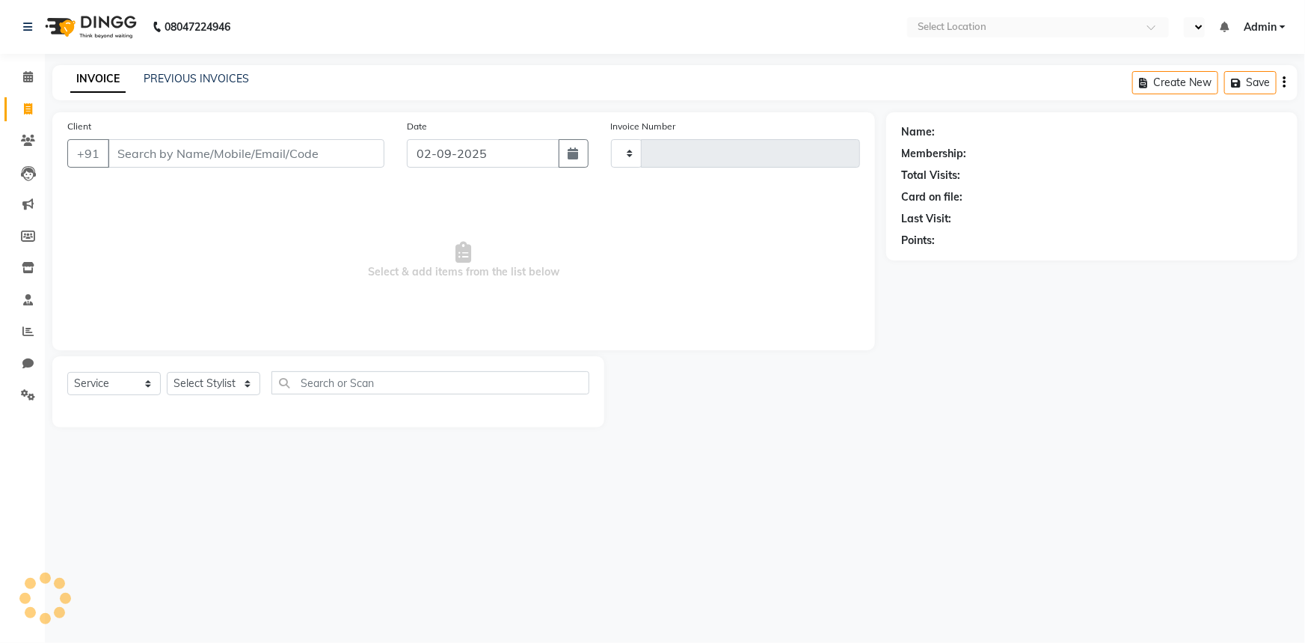
select select "en"
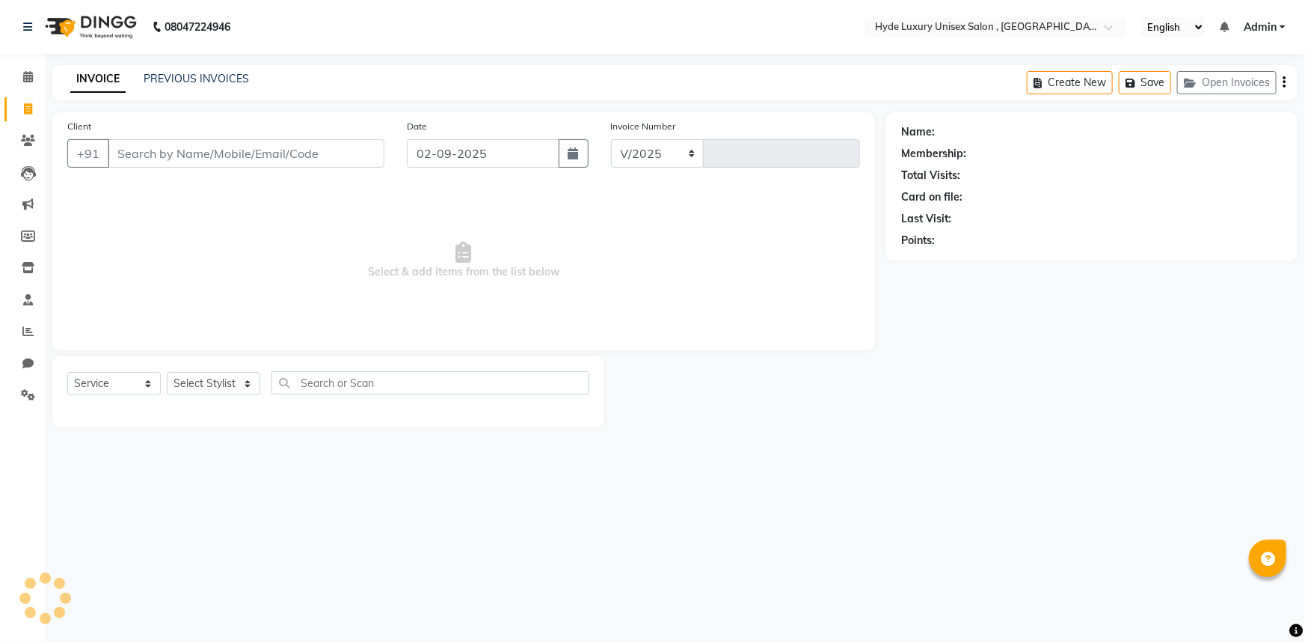
select select "8189"
type input "0924"
click at [242, 147] on input "Client" at bounding box center [246, 153] width 277 height 28
type input "7978784676"
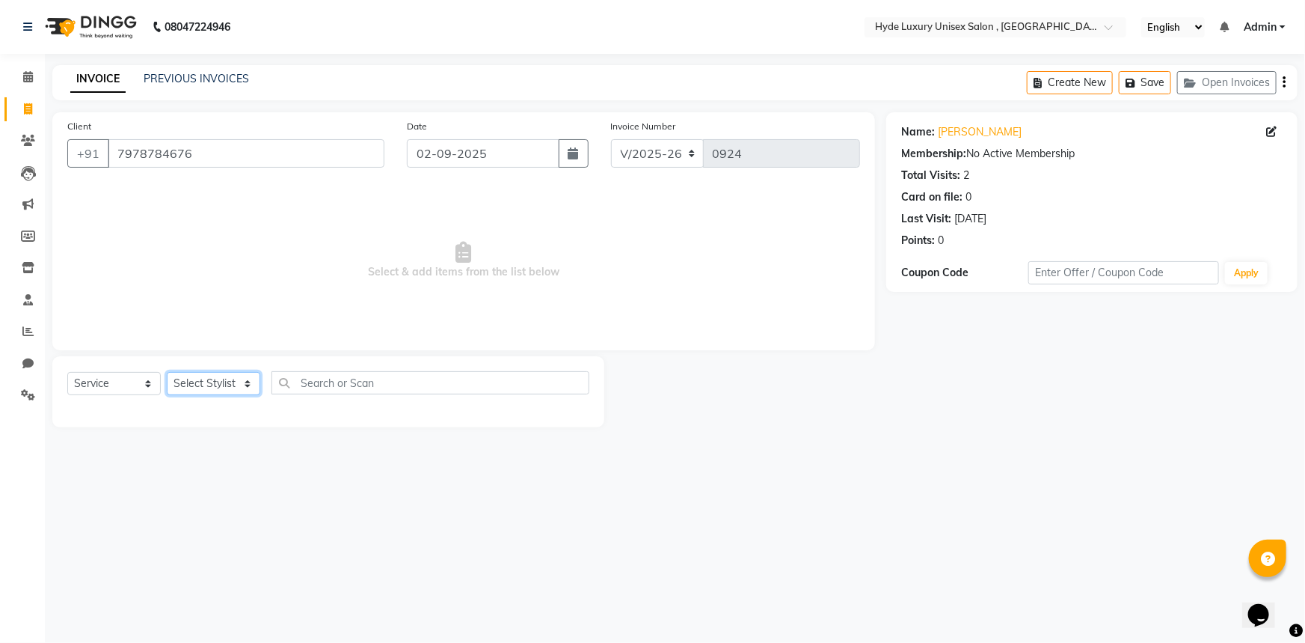
click at [209, 382] on select "Select Stylist Admin Pratyush Ajay Barsha joyeeta Martin pankaj Rachna Sabnam y…" at bounding box center [214, 383] width 94 height 23
select select "79828"
click at [167, 372] on select "Select Stylist Admin Pratyush Ajay Barsha joyeeta Martin pankaj Rachna Sabnam y…" at bounding box center [214, 383] width 94 height 23
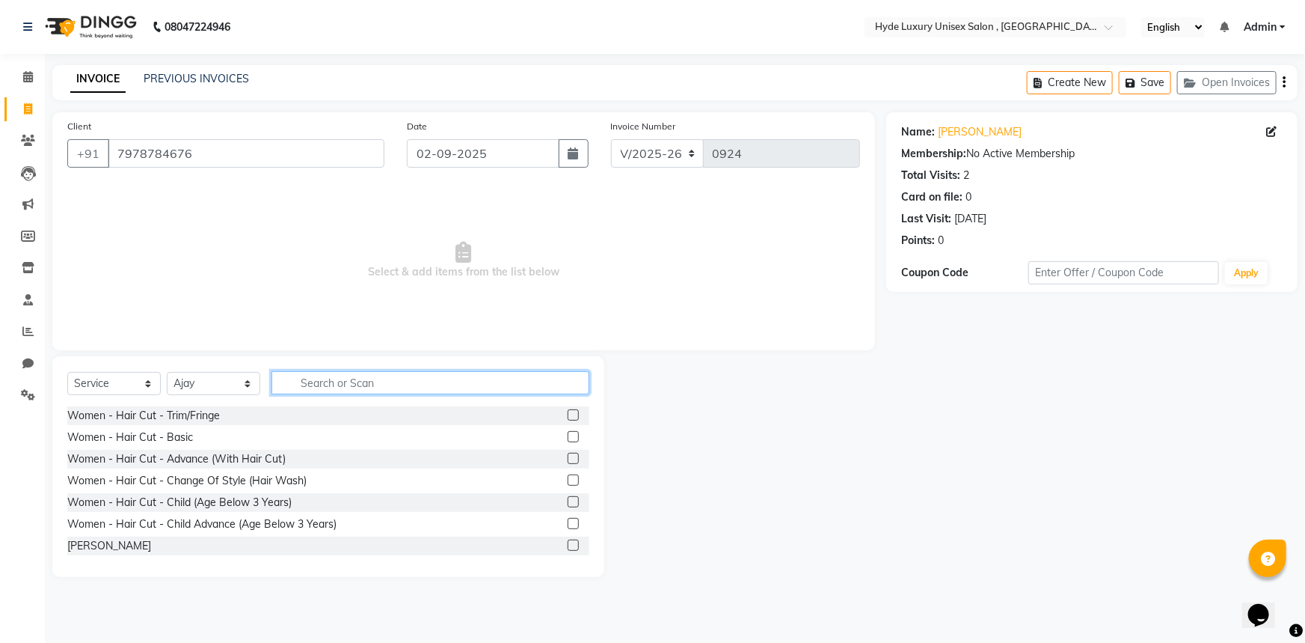
click at [314, 384] on input "text" at bounding box center [431, 382] width 318 height 23
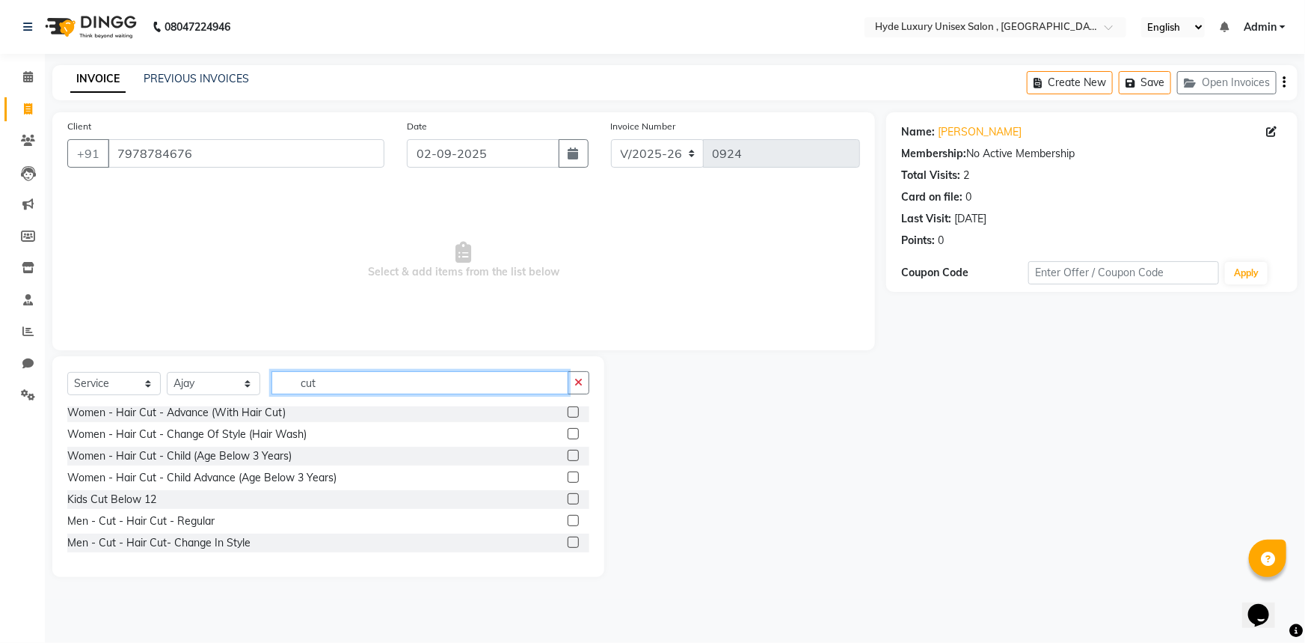
scroll to position [67, 0]
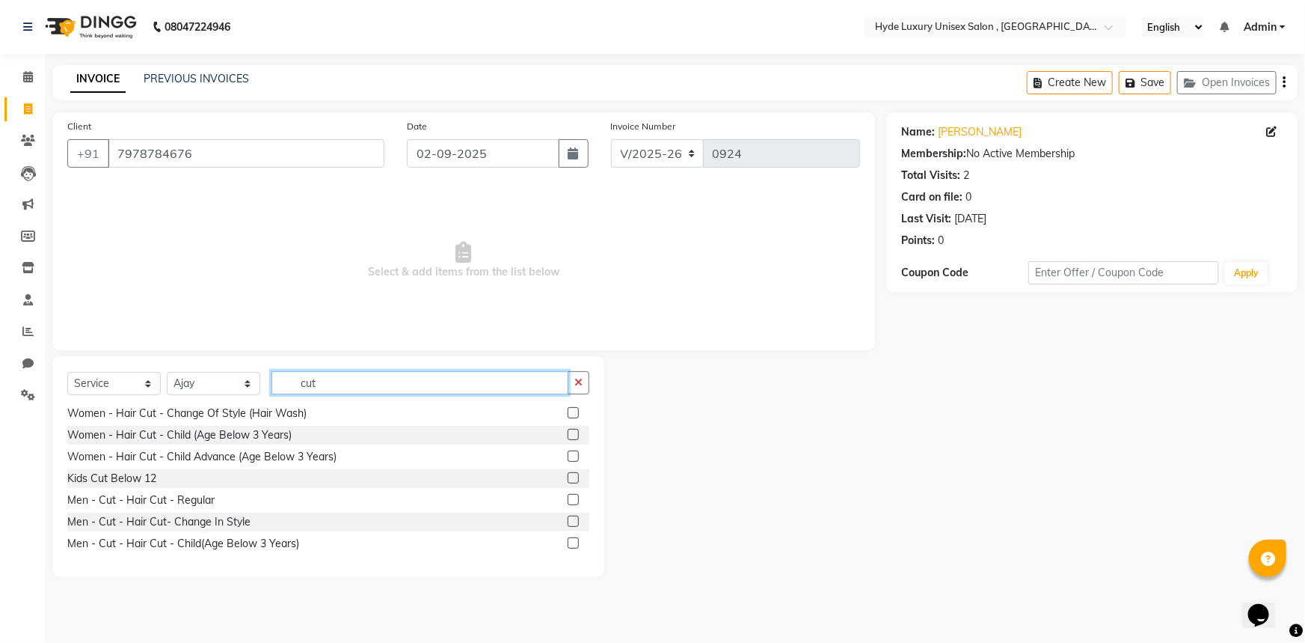
type input "cut"
click at [568, 497] on label at bounding box center [573, 499] width 11 height 11
click at [568, 497] on input "checkbox" at bounding box center [573, 500] width 10 height 10
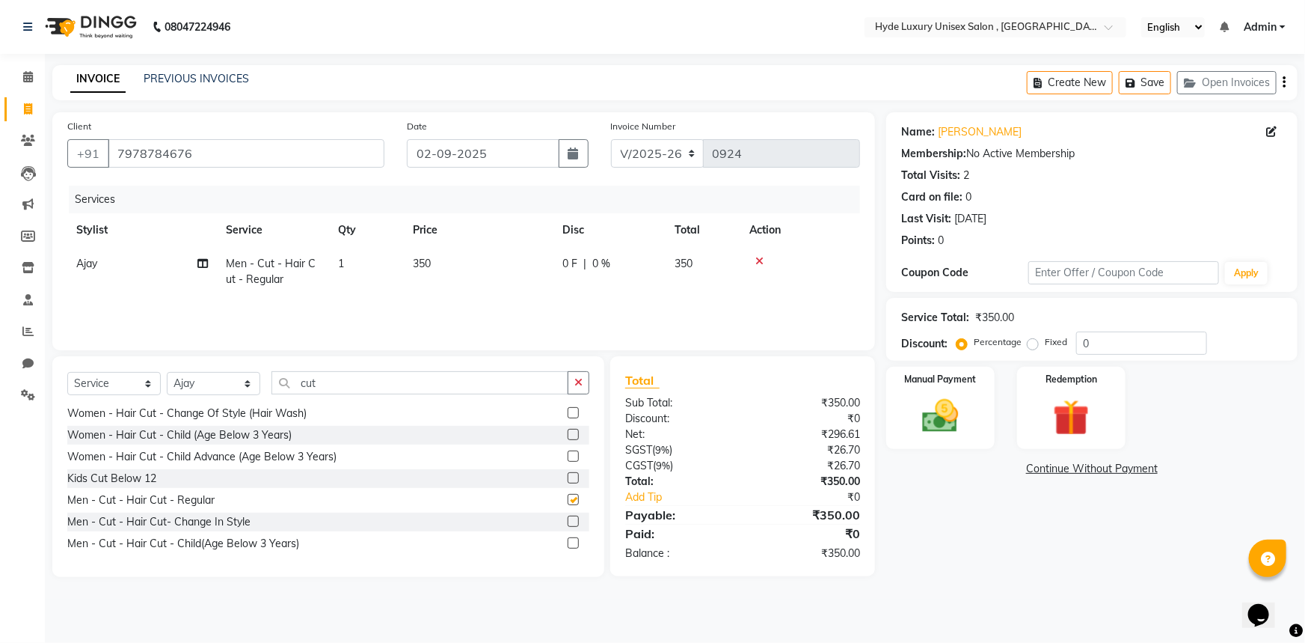
checkbox input "false"
click at [580, 374] on button "button" at bounding box center [579, 382] width 22 height 23
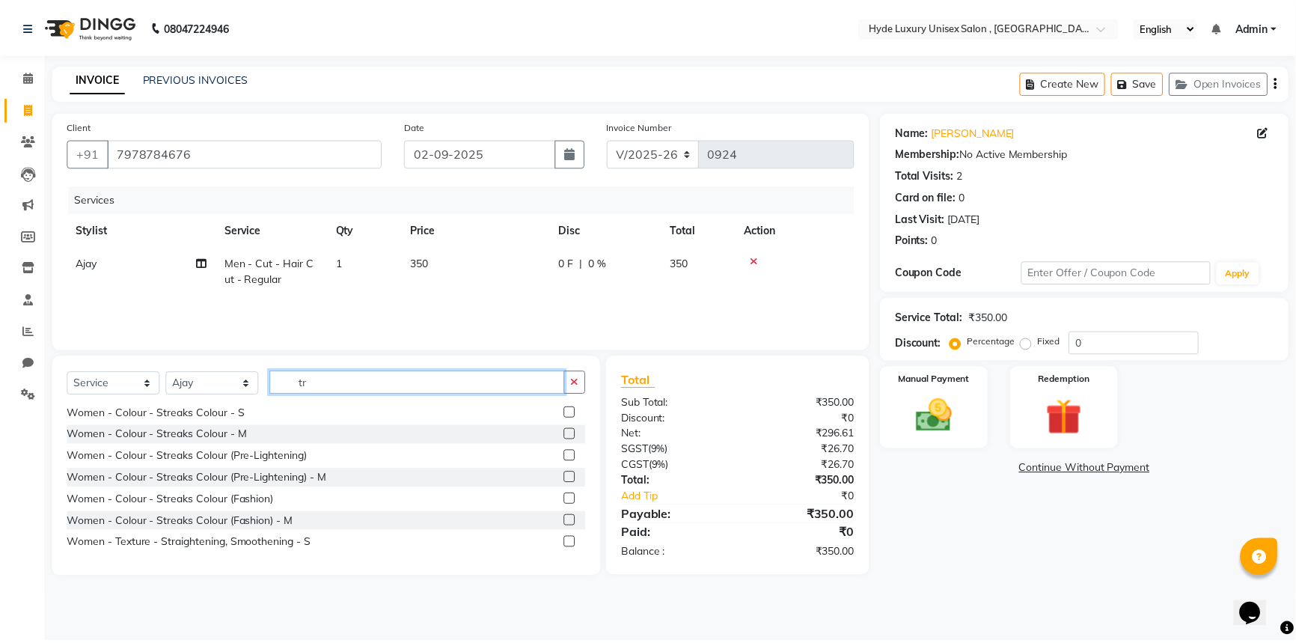
scroll to position [0, 0]
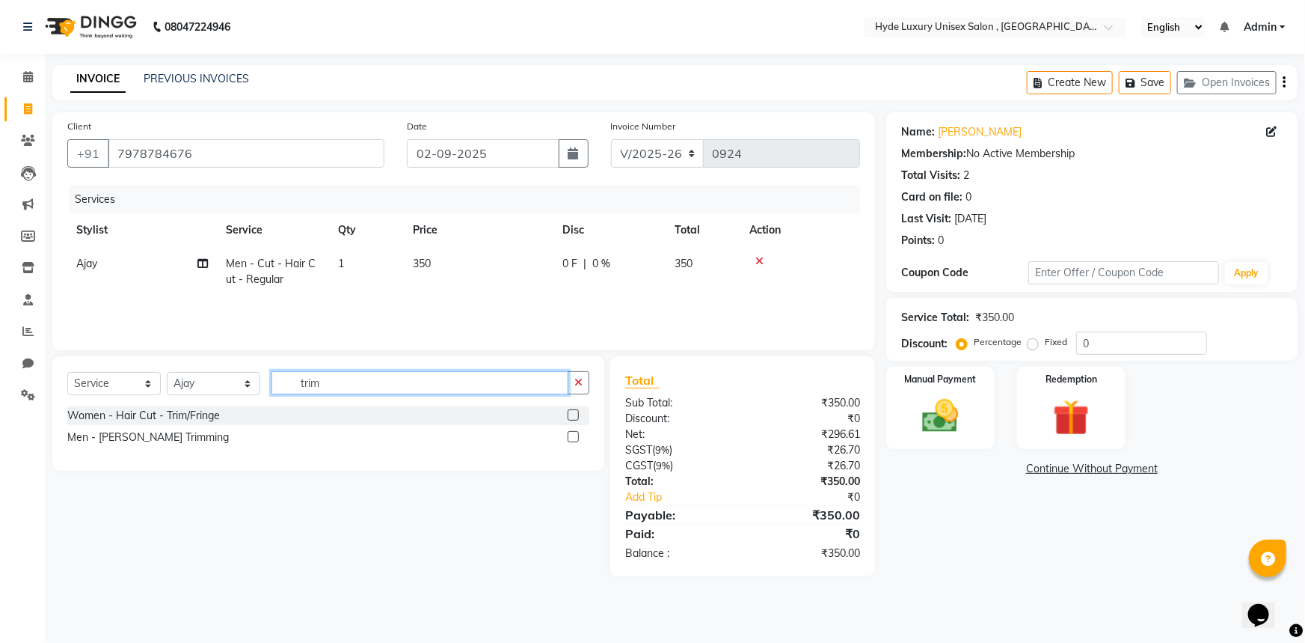
type input "trim"
click at [574, 435] on label at bounding box center [573, 436] width 11 height 11
click at [574, 435] on input "checkbox" at bounding box center [573, 437] width 10 height 10
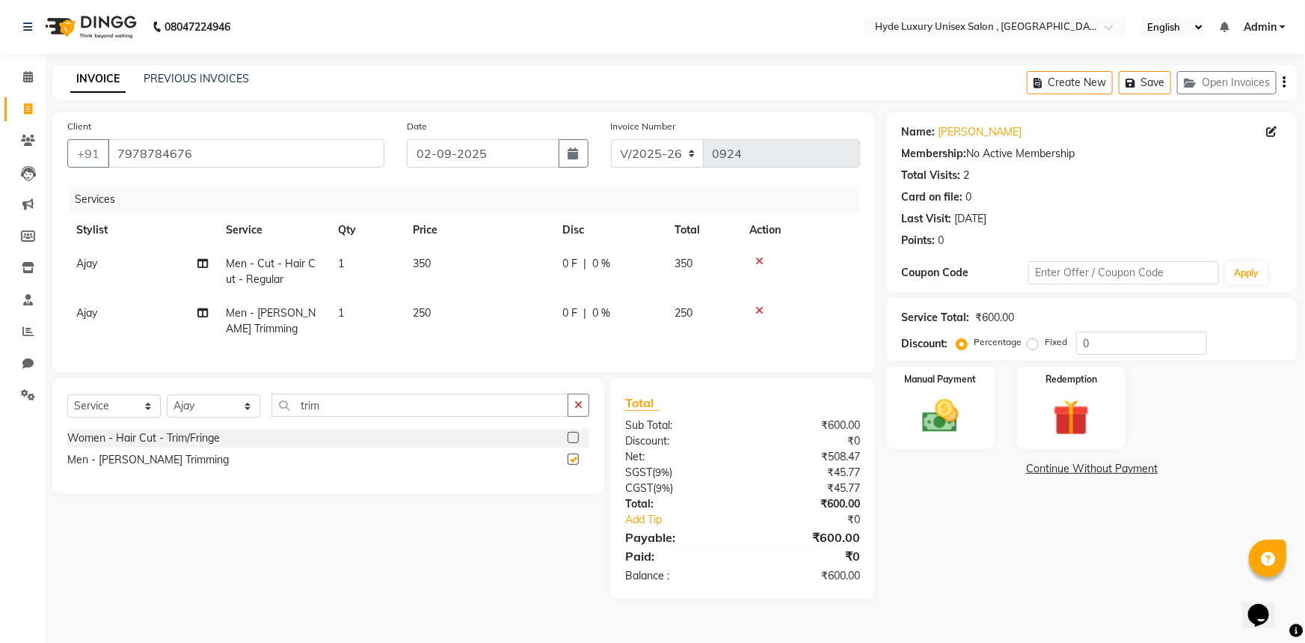
checkbox input "false"
click at [931, 398] on img at bounding box center [940, 415] width 61 height 43
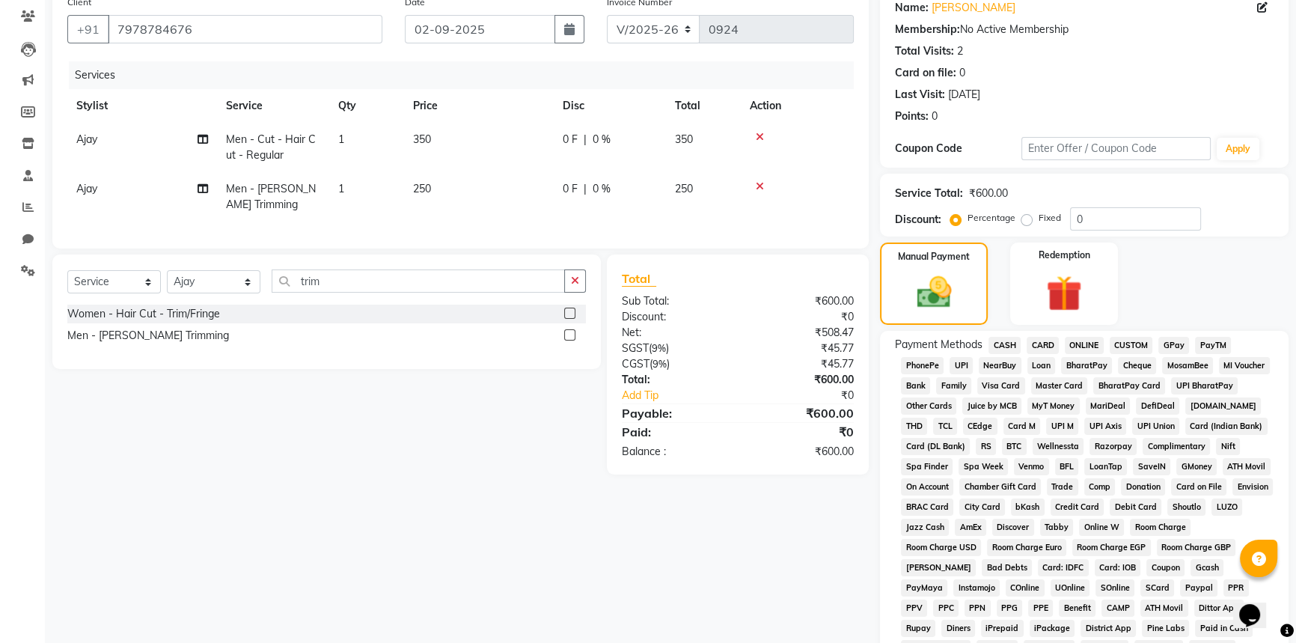
scroll to position [135, 0]
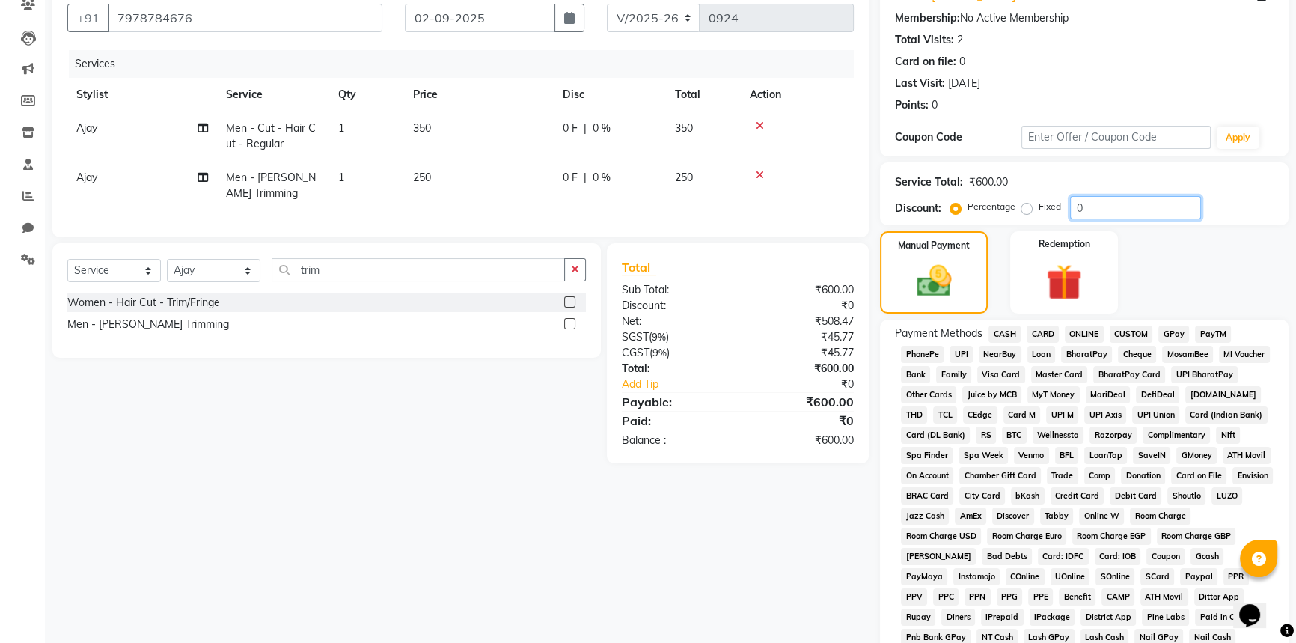
click at [1107, 202] on input "0" at bounding box center [1135, 207] width 131 height 23
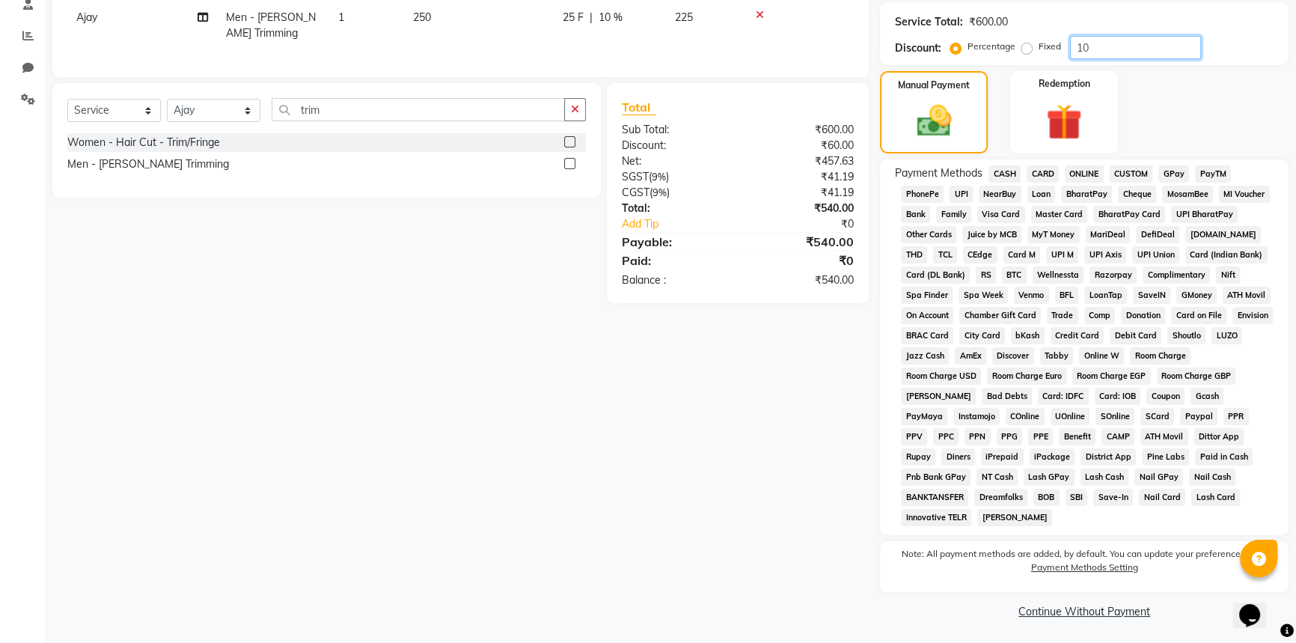
scroll to position [297, 0]
type input "10"
click at [934, 189] on span "PhonePe" at bounding box center [922, 192] width 43 height 17
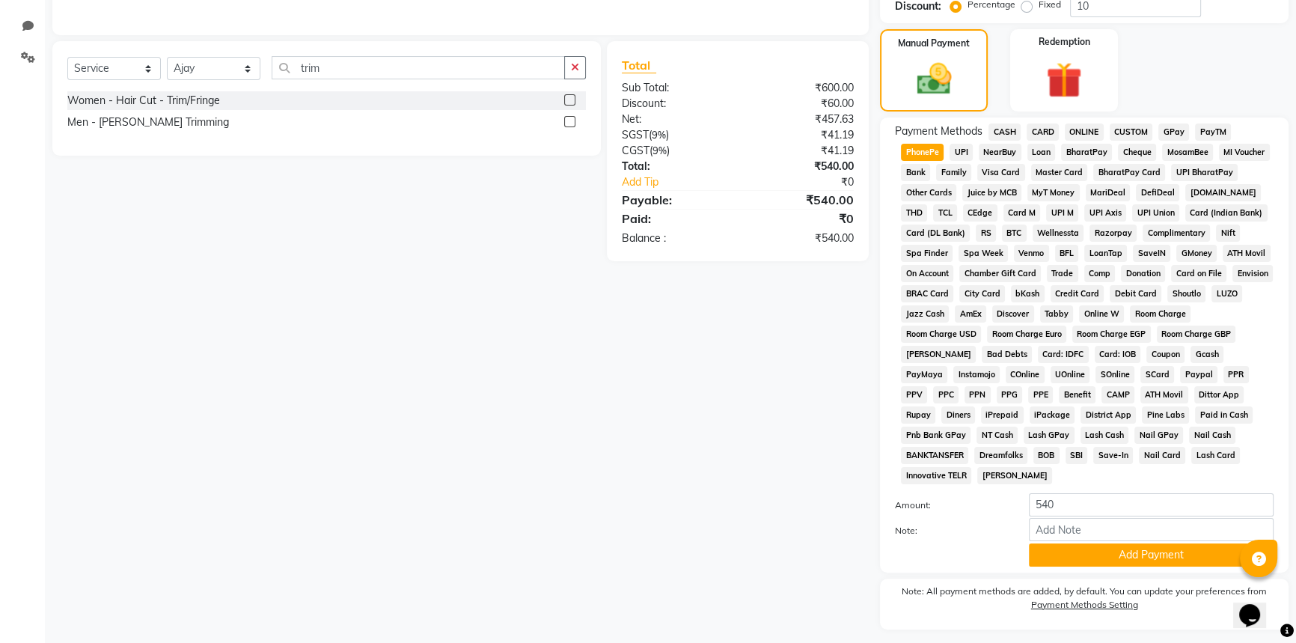
scroll to position [376, 0]
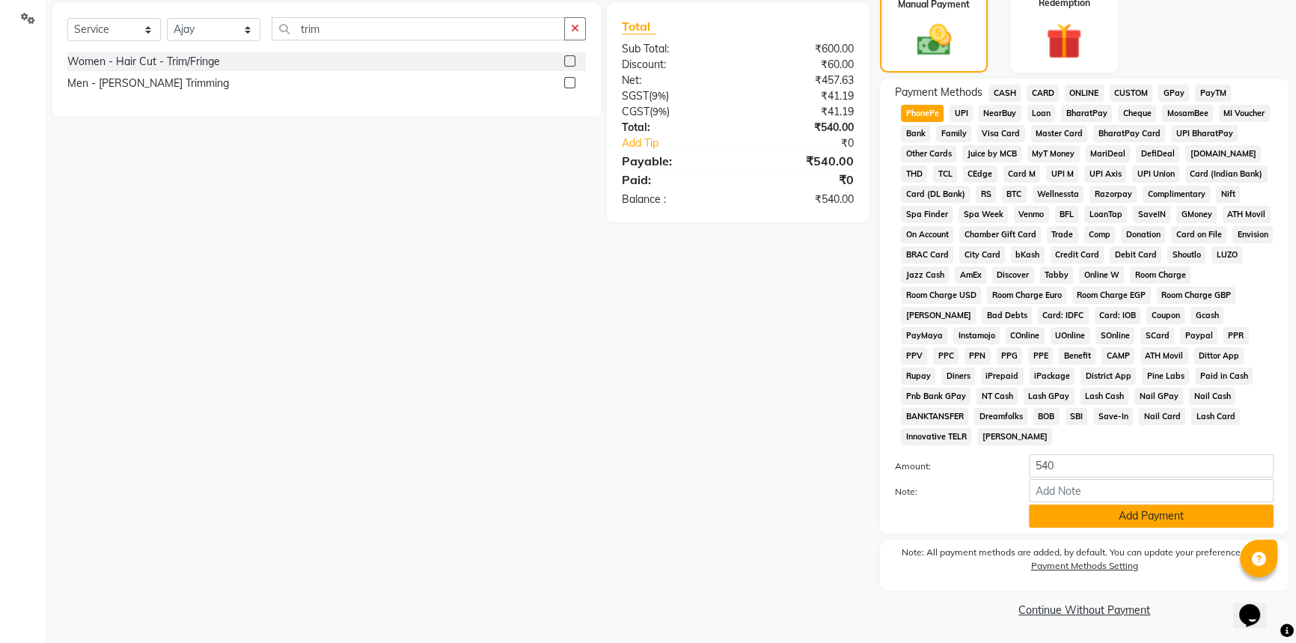
click at [1087, 520] on button "Add Payment" at bounding box center [1151, 515] width 245 height 23
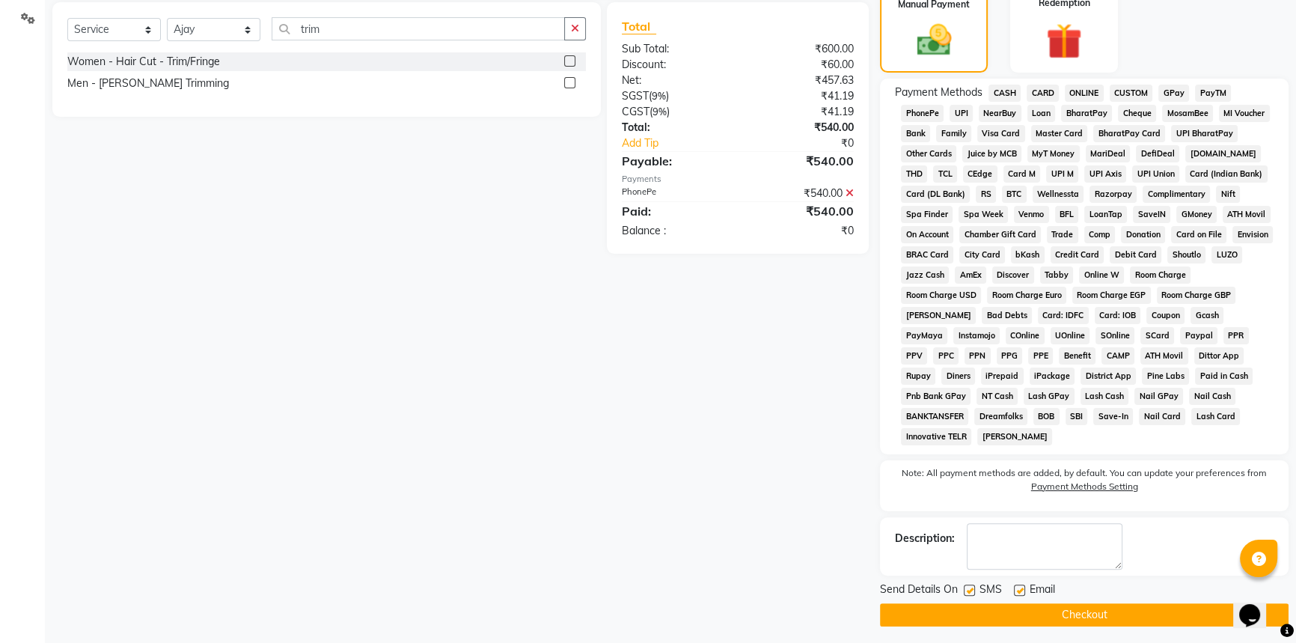
click at [1083, 621] on button "Checkout" at bounding box center [1084, 614] width 408 height 23
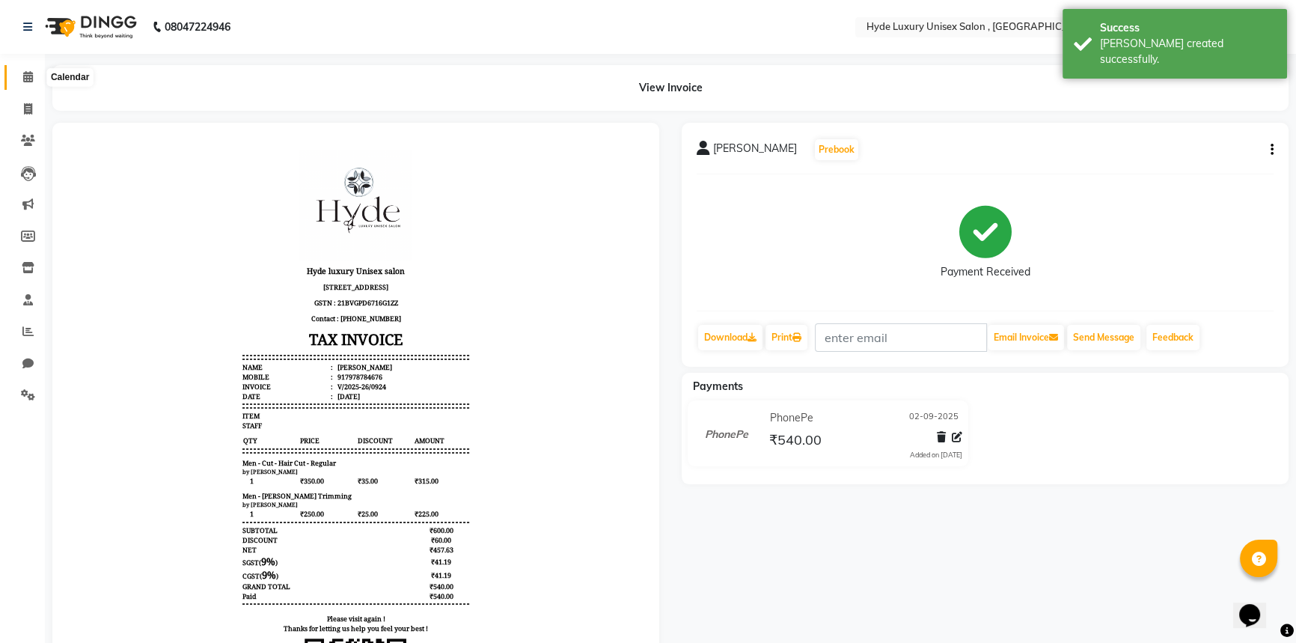
click at [25, 77] on icon at bounding box center [28, 76] width 10 height 11
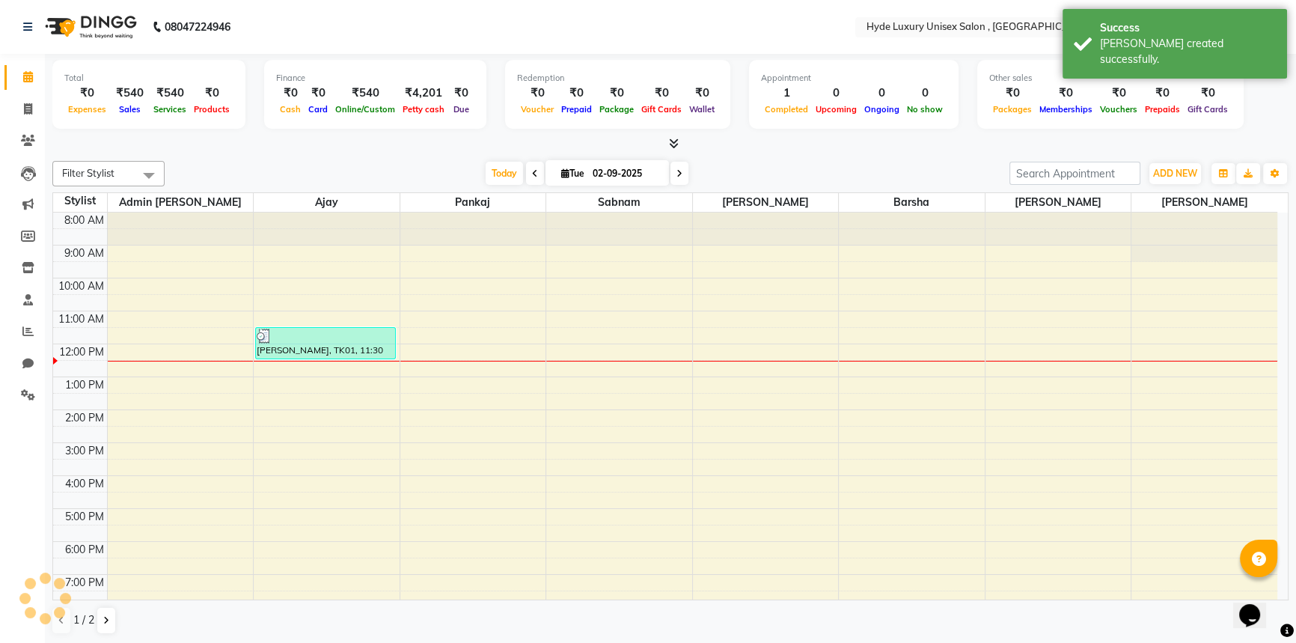
click at [180, 146] on div at bounding box center [670, 144] width 1236 height 16
click at [318, 16] on nav "08047224946 Select Location × Hyde Luxury Unisex Salon , Rudrapur, English ENGL…" at bounding box center [648, 27] width 1296 height 54
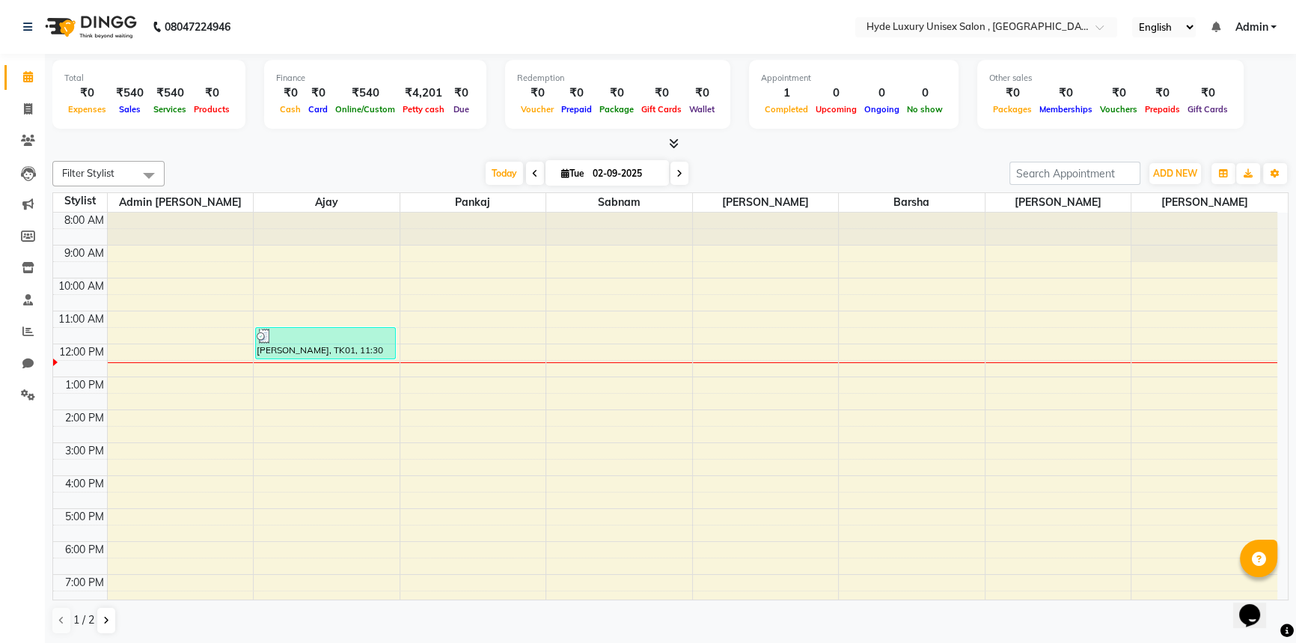
click at [284, 30] on nav "08047224946 Select Location × Hyde Luxury Unisex Salon , Rudrapur, English ENGL…" at bounding box center [648, 27] width 1296 height 54
click at [263, 168] on div "[DATE] [DATE]" at bounding box center [587, 173] width 830 height 22
click at [275, 16] on nav "08047224946 Select Location × Hyde Luxury Unisex Salon , Rudrapur, English ENGL…" at bounding box center [648, 27] width 1296 height 54
click at [945, 151] on div "Total ₹0 Expenses ₹540 Sales ₹540 Services ₹0 Products Finance ₹0 Cash ₹0 Card …" at bounding box center [670, 349] width 1251 height 590
